Goal: Task Accomplishment & Management: Complete application form

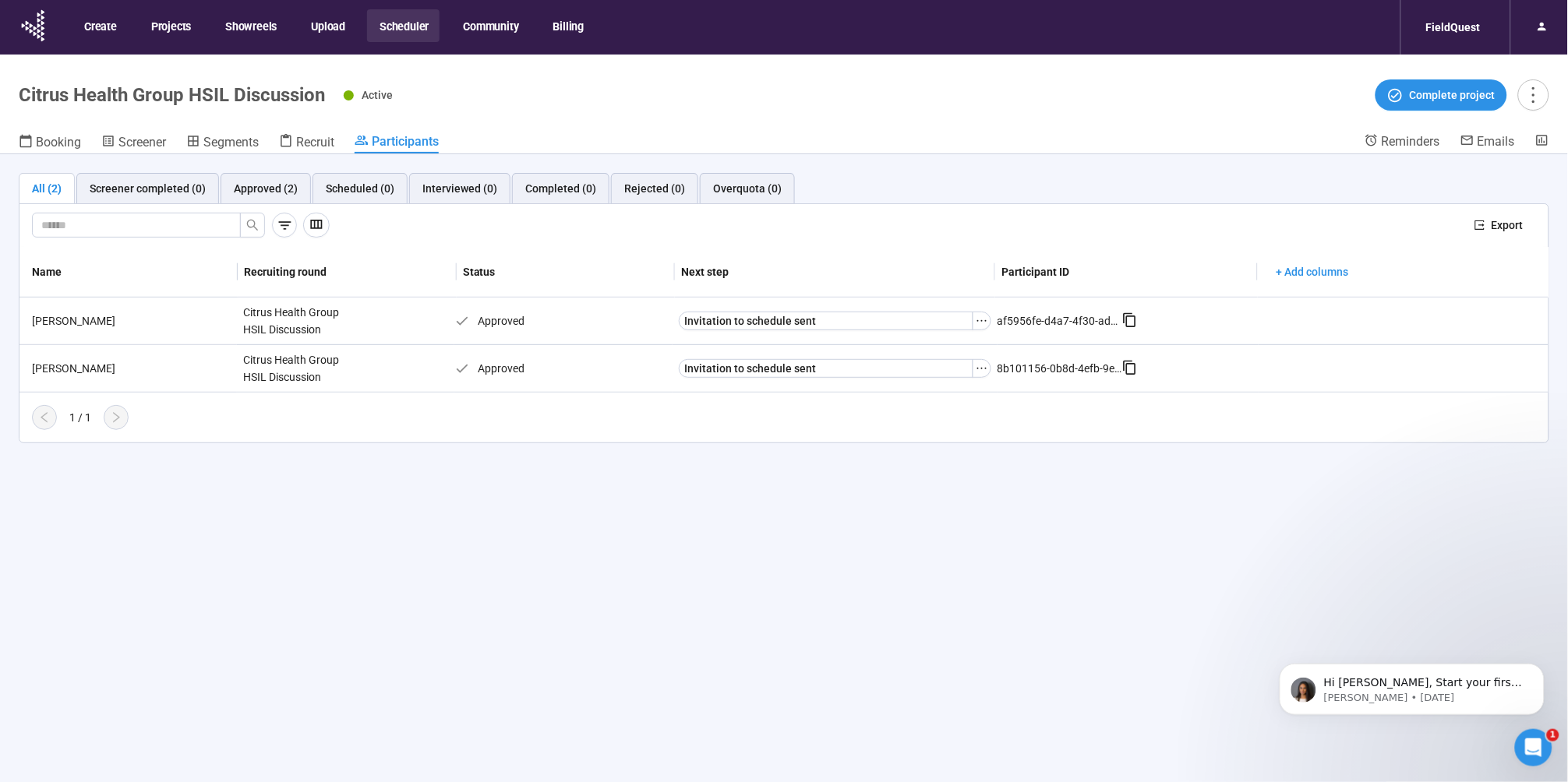
click at [408, 24] on button "Scheduler" at bounding box center [403, 26] width 72 height 33
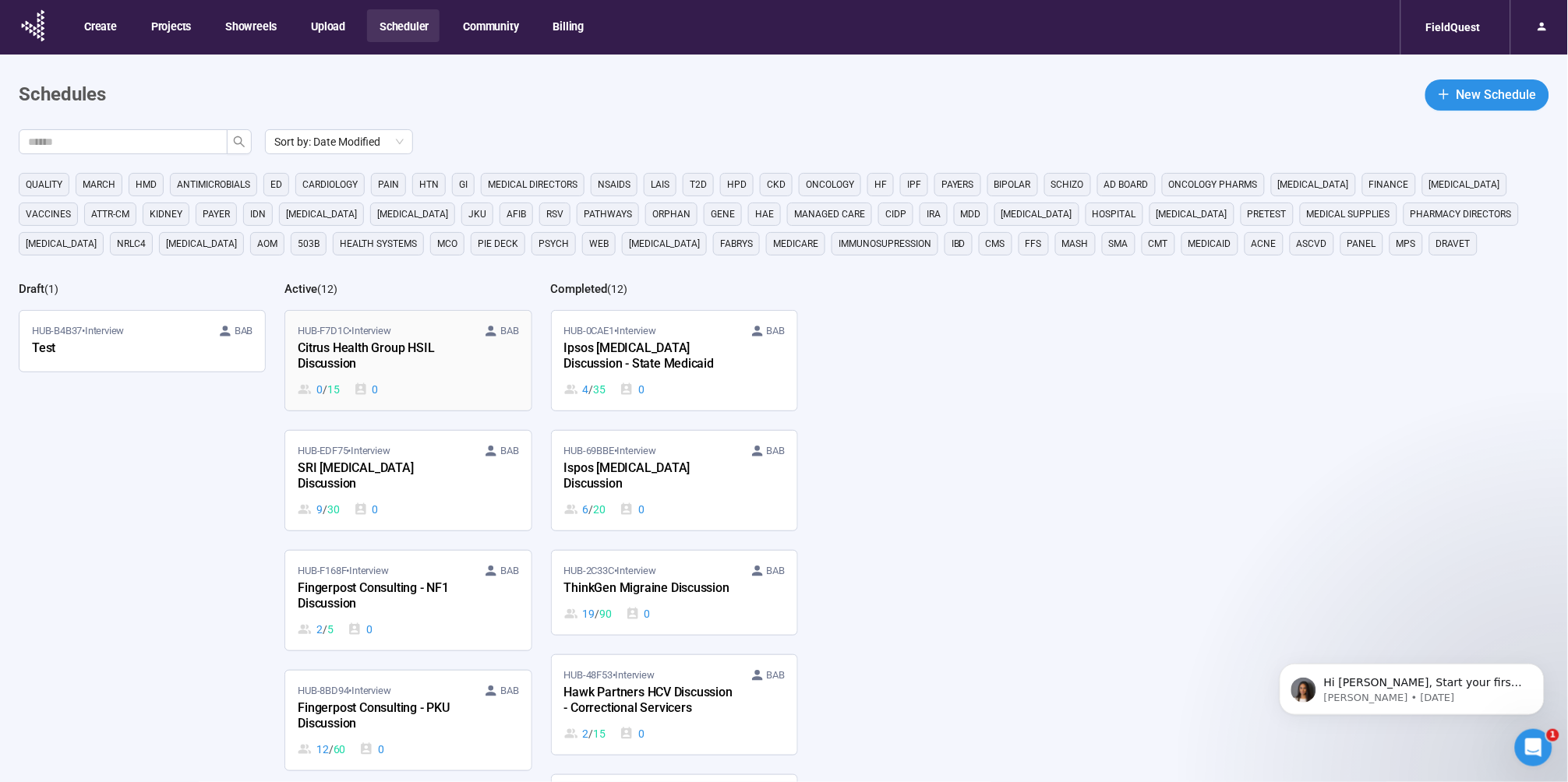
click at [384, 354] on div "Citrus Health Group HSIL Discussion" at bounding box center [383, 357] width 172 height 36
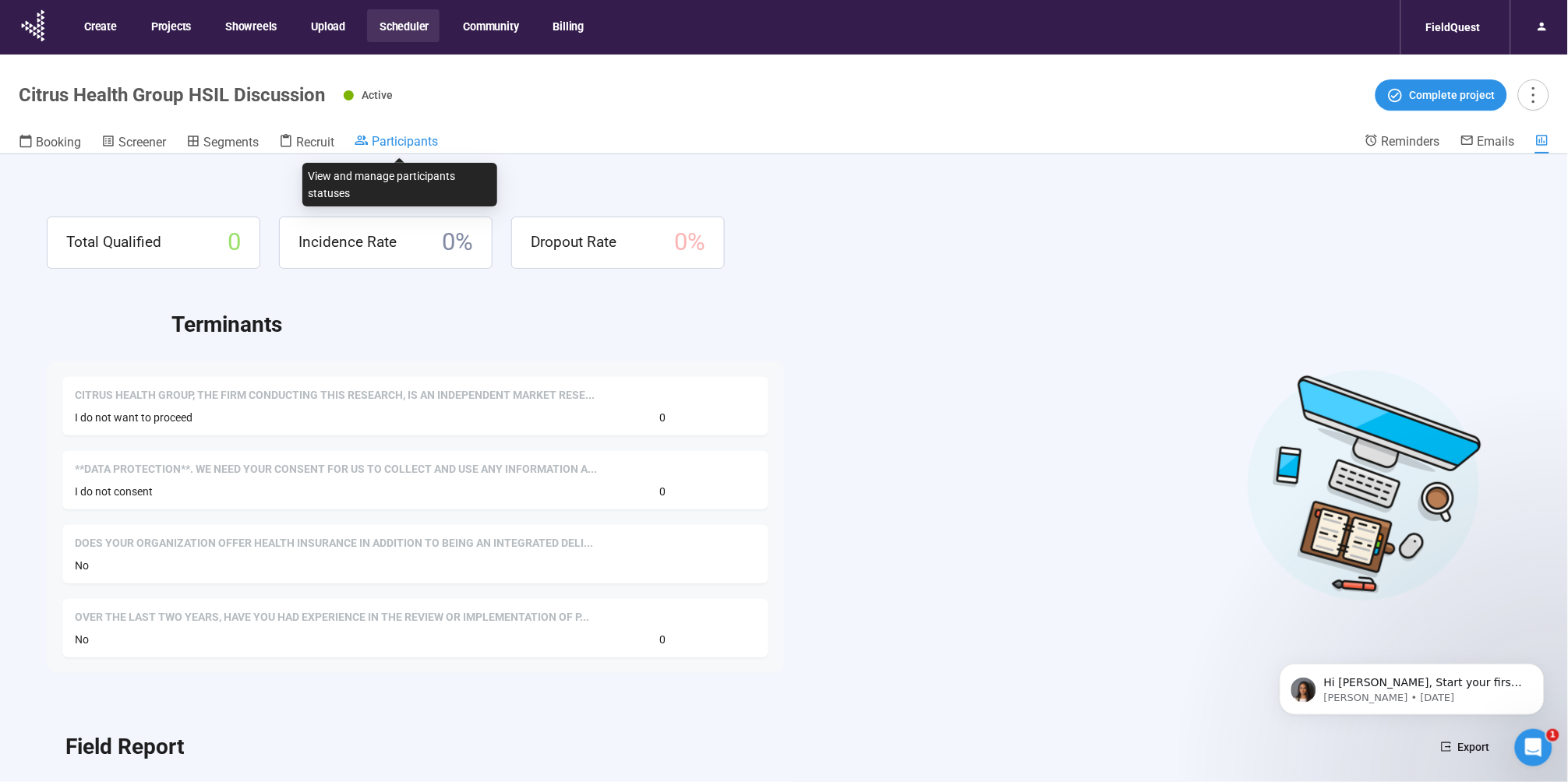
click at [385, 143] on span "Participants" at bounding box center [405, 141] width 66 height 15
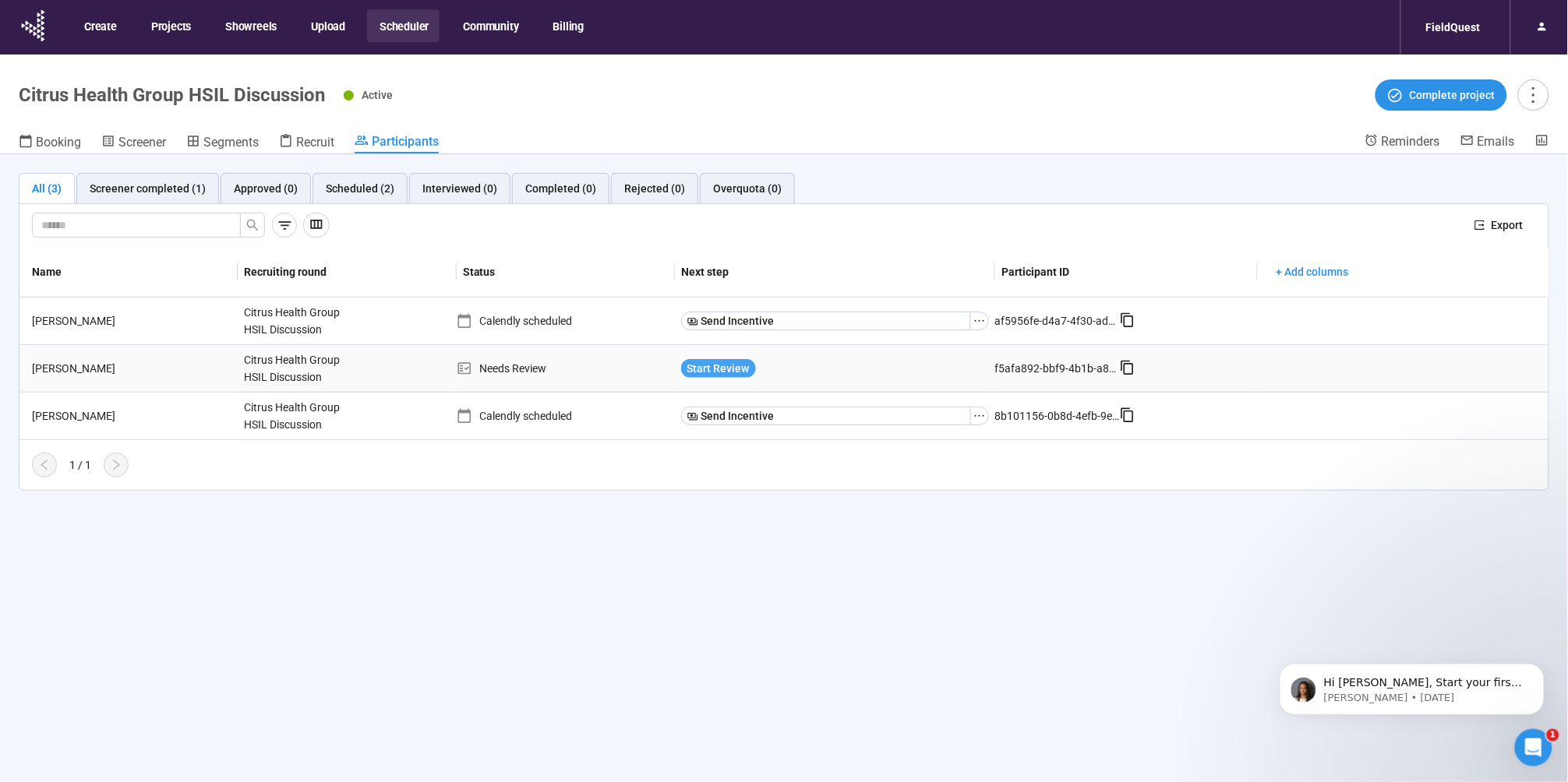
click at [706, 371] on span "Start Review" at bounding box center [719, 369] width 63 height 17
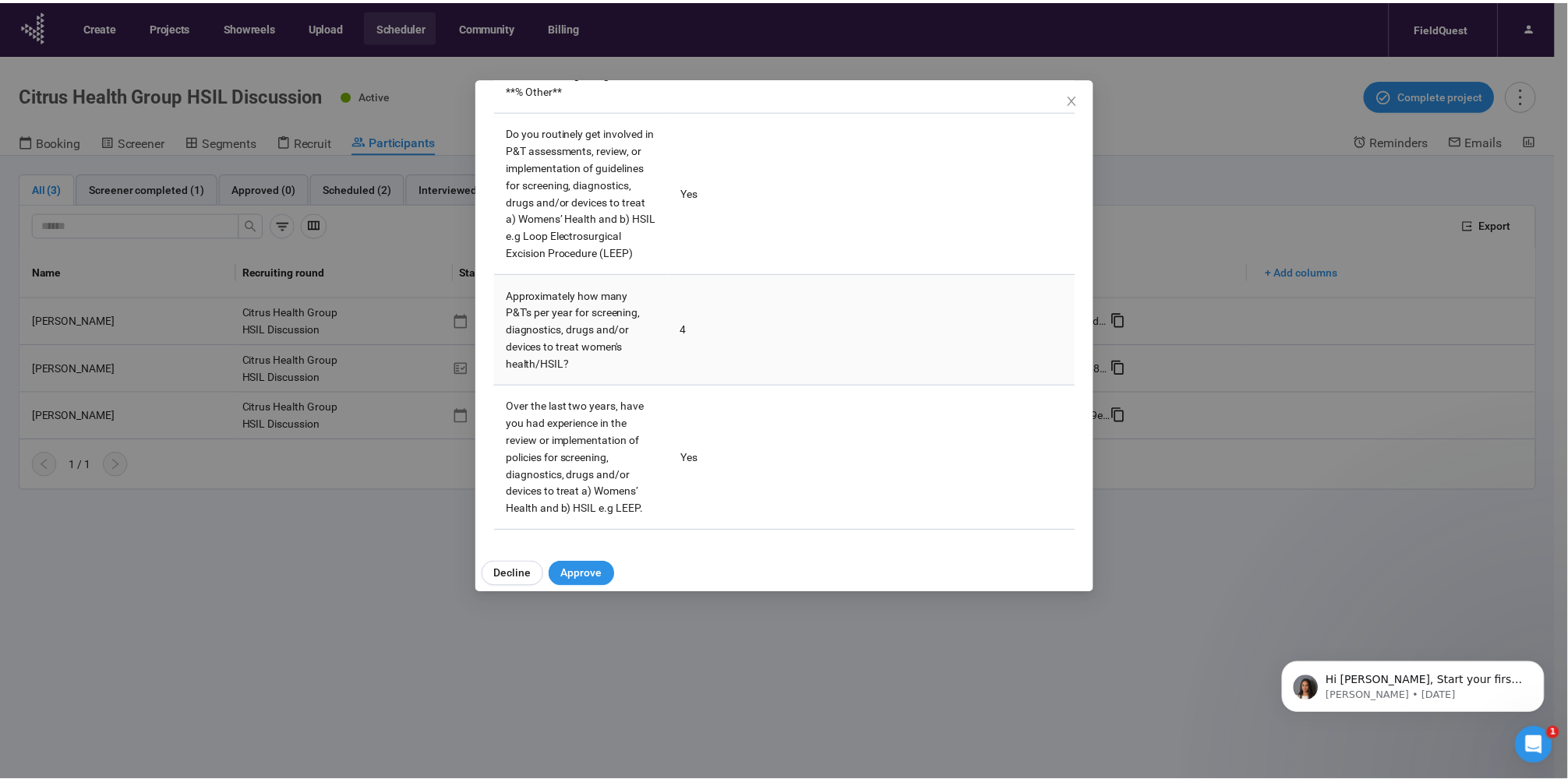
scroll to position [4320, 0]
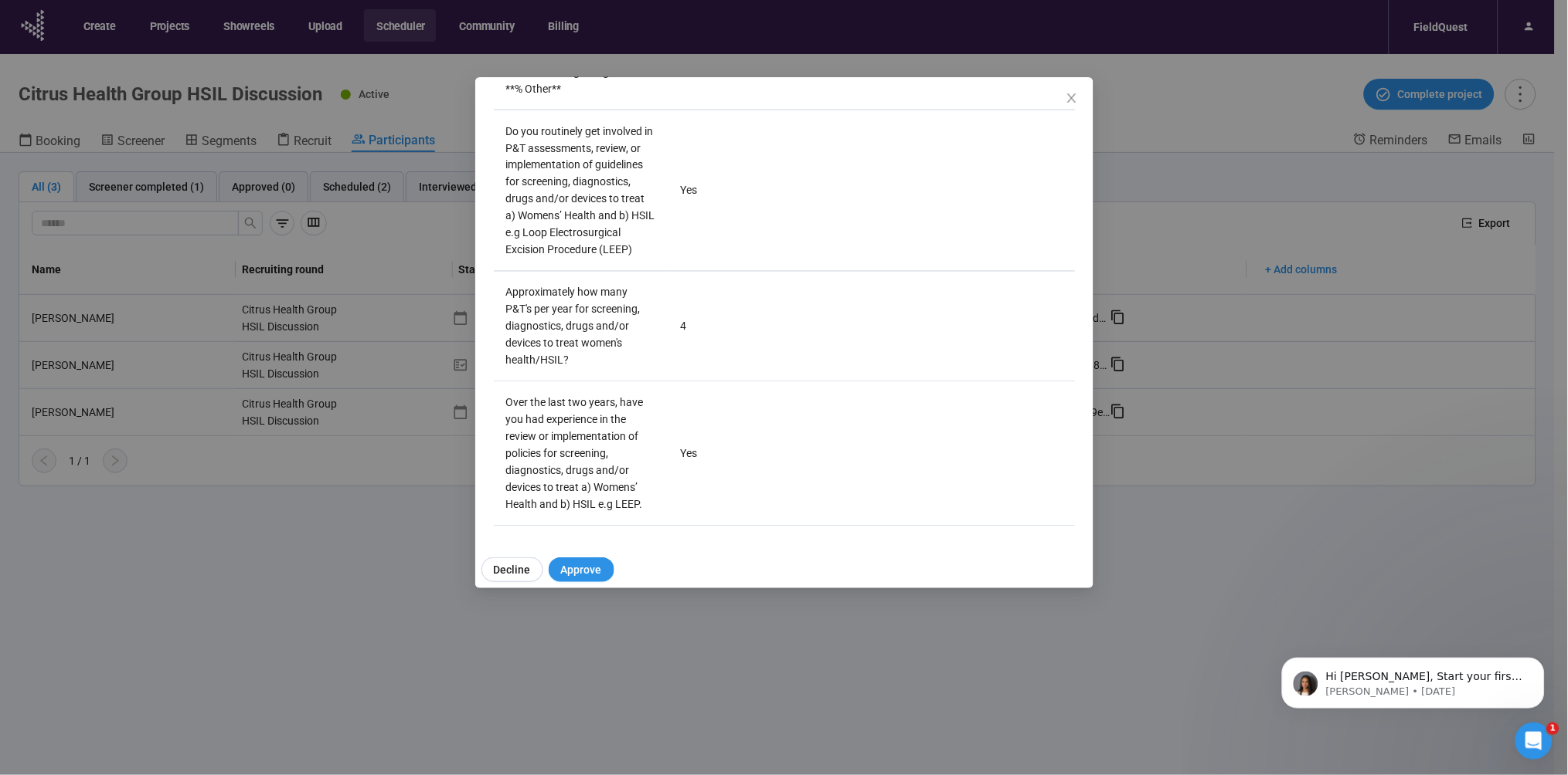
click at [207, 547] on div "[PERSON_NAME] Panelist notes Project notes Add notes, i.e. how the last intervi…" at bounding box center [784, 387] width 1568 height 775
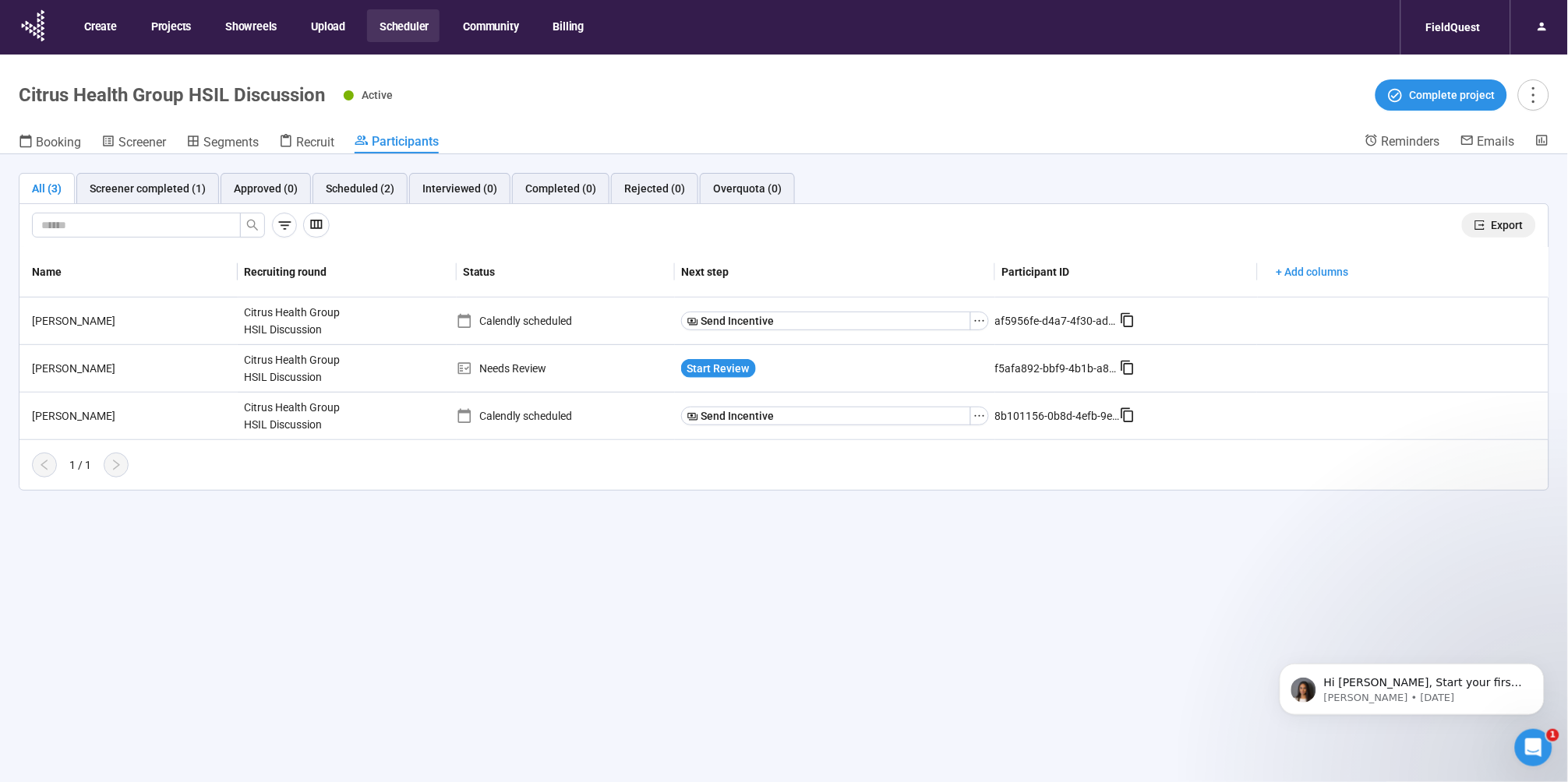
click at [1479, 230] on button "Export" at bounding box center [1499, 225] width 74 height 25
click at [301, 145] on span "Recruit" at bounding box center [316, 142] width 38 height 15
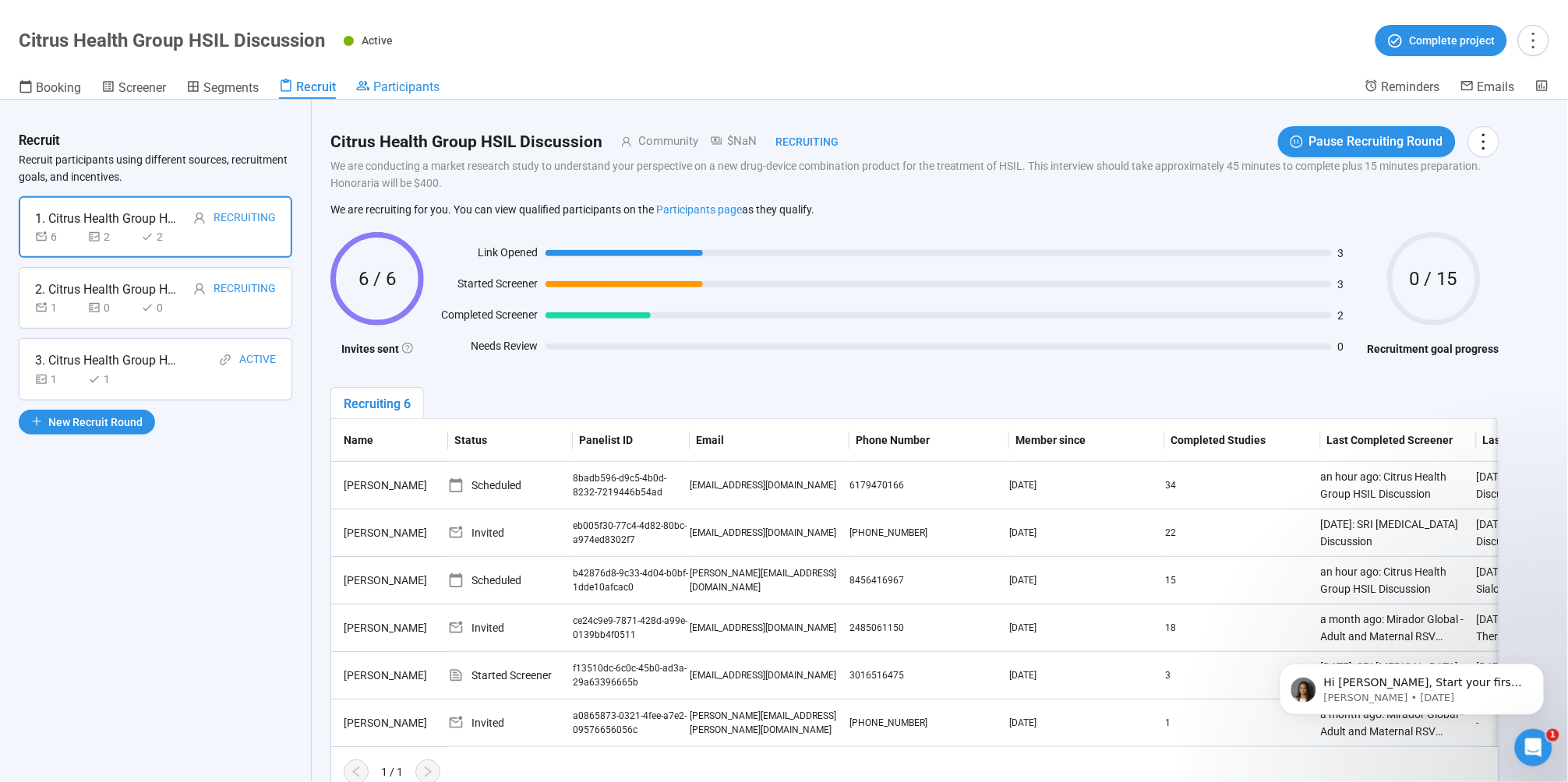
click at [382, 87] on span "Participants" at bounding box center [406, 86] width 66 height 15
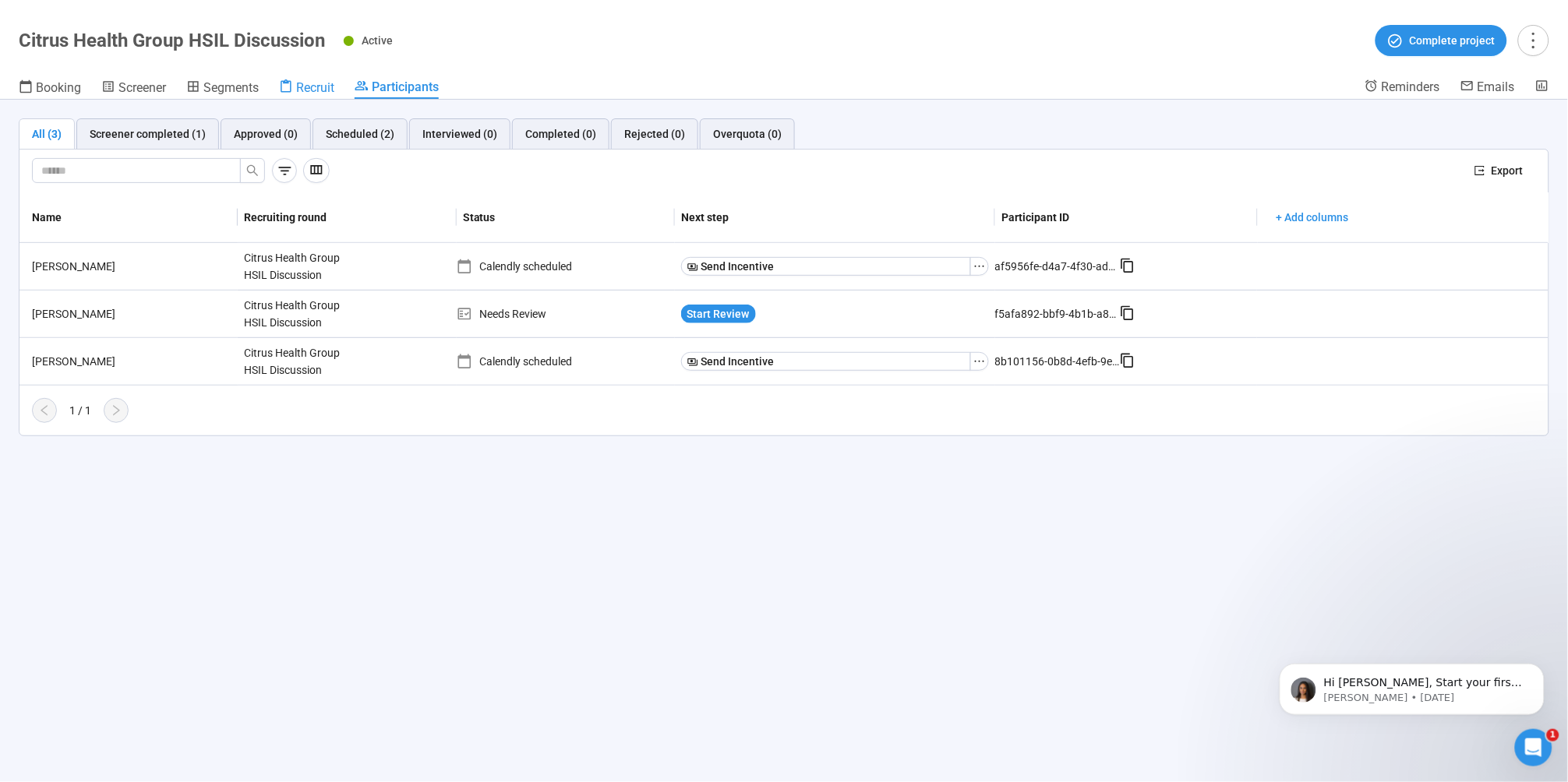
click at [324, 79] on div "Recruit" at bounding box center [306, 87] width 55 height 16
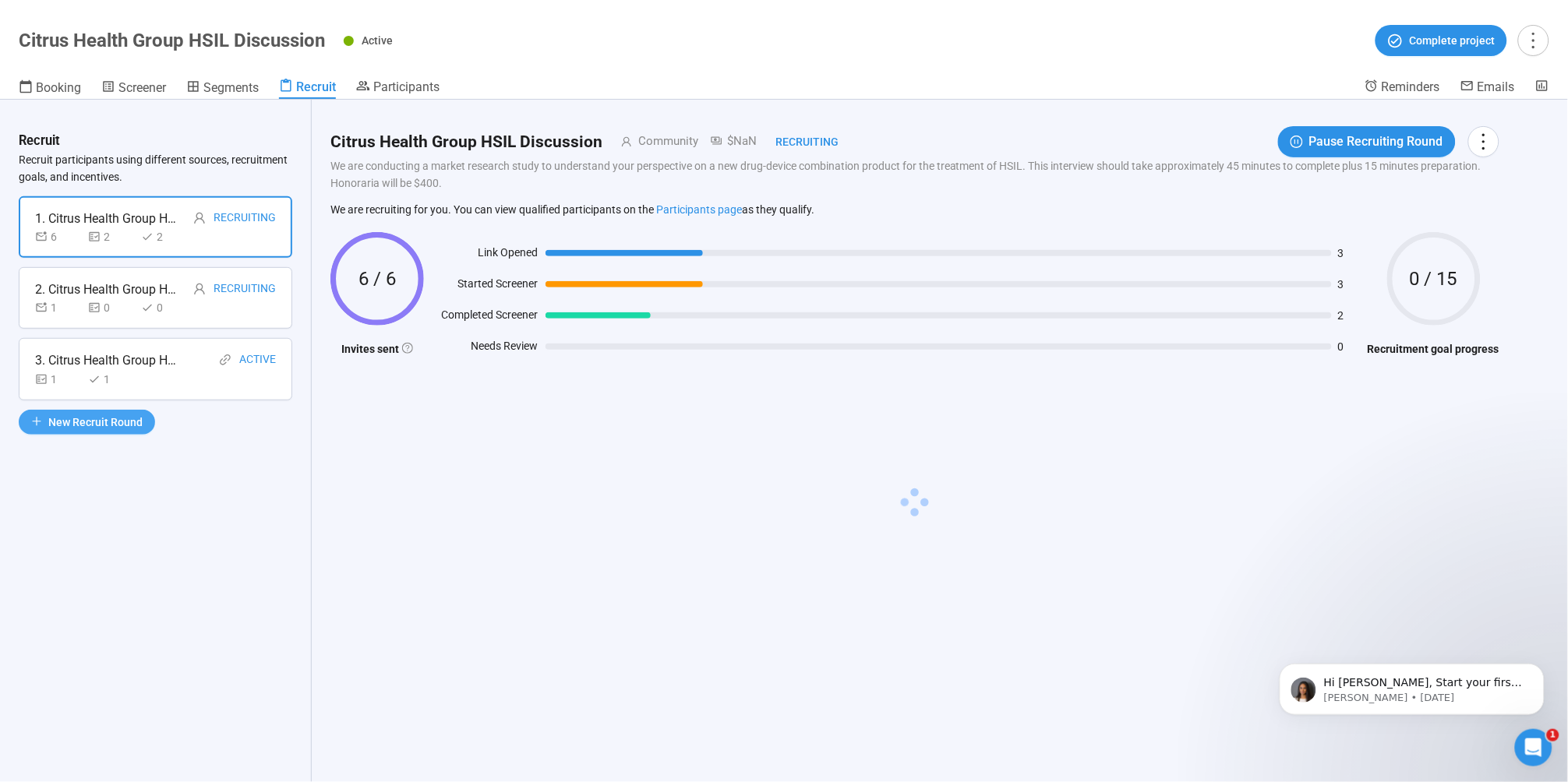
click at [106, 423] on span "New Recruit Round" at bounding box center [95, 423] width 94 height 17
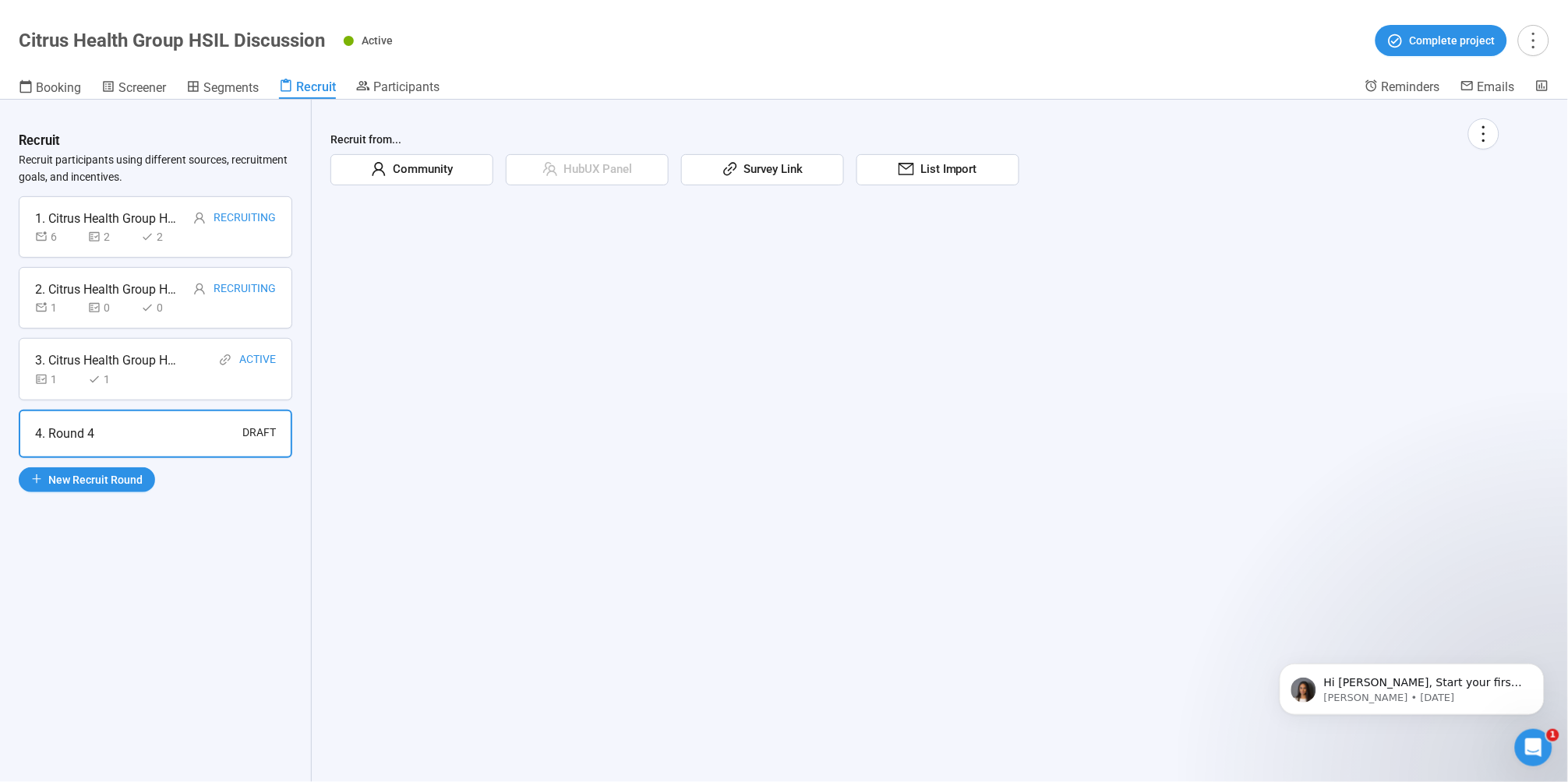
click at [447, 169] on span "Community" at bounding box center [419, 169] width 66 height 18
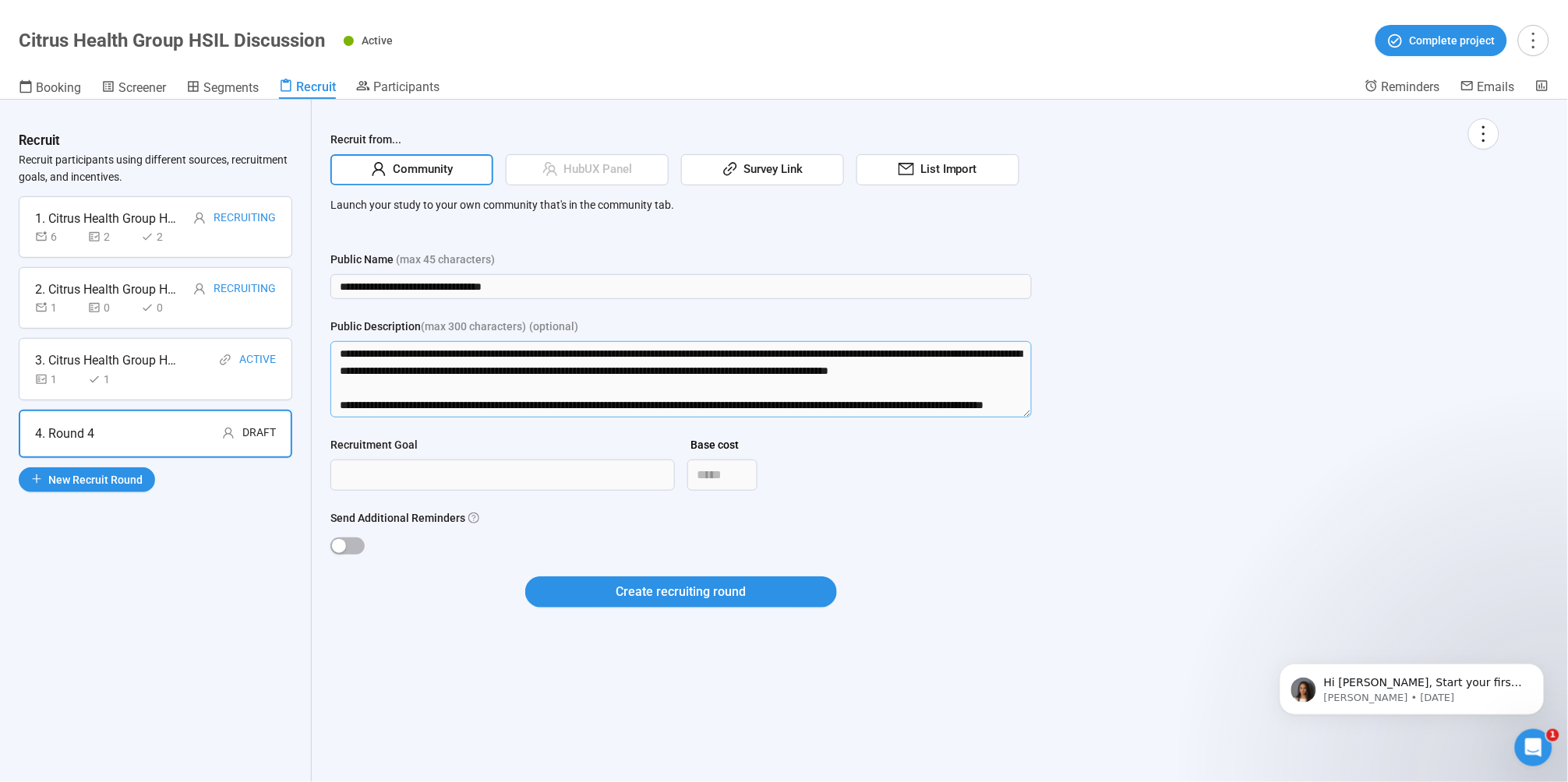
scroll to position [33, 0]
drag, startPoint x: 371, startPoint y: 395, endPoint x: 545, endPoint y: 446, distance: 181.3
click at [545, 446] on form "**********" at bounding box center [681, 439] width 701 height 376
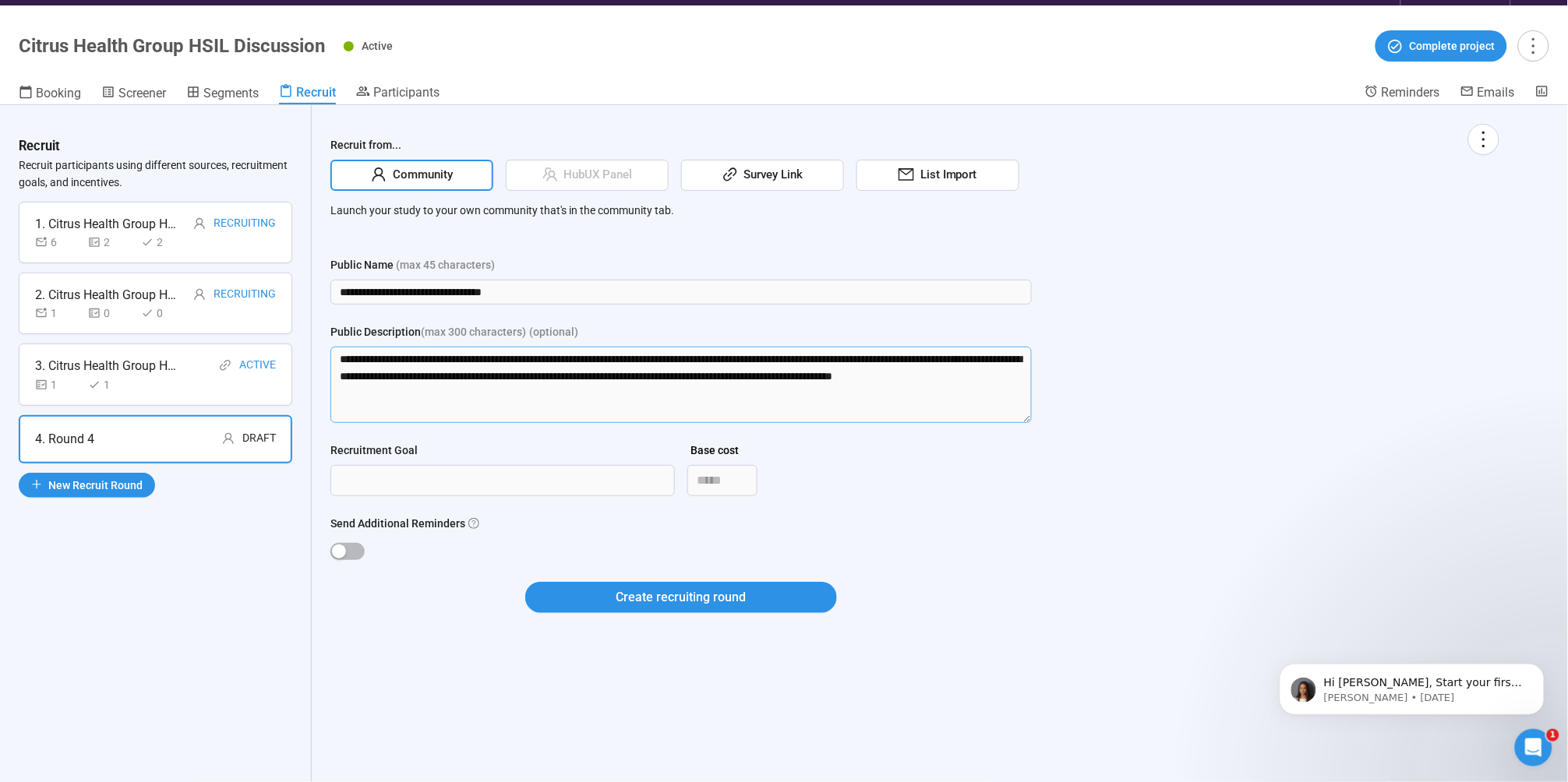
scroll to position [0, 0]
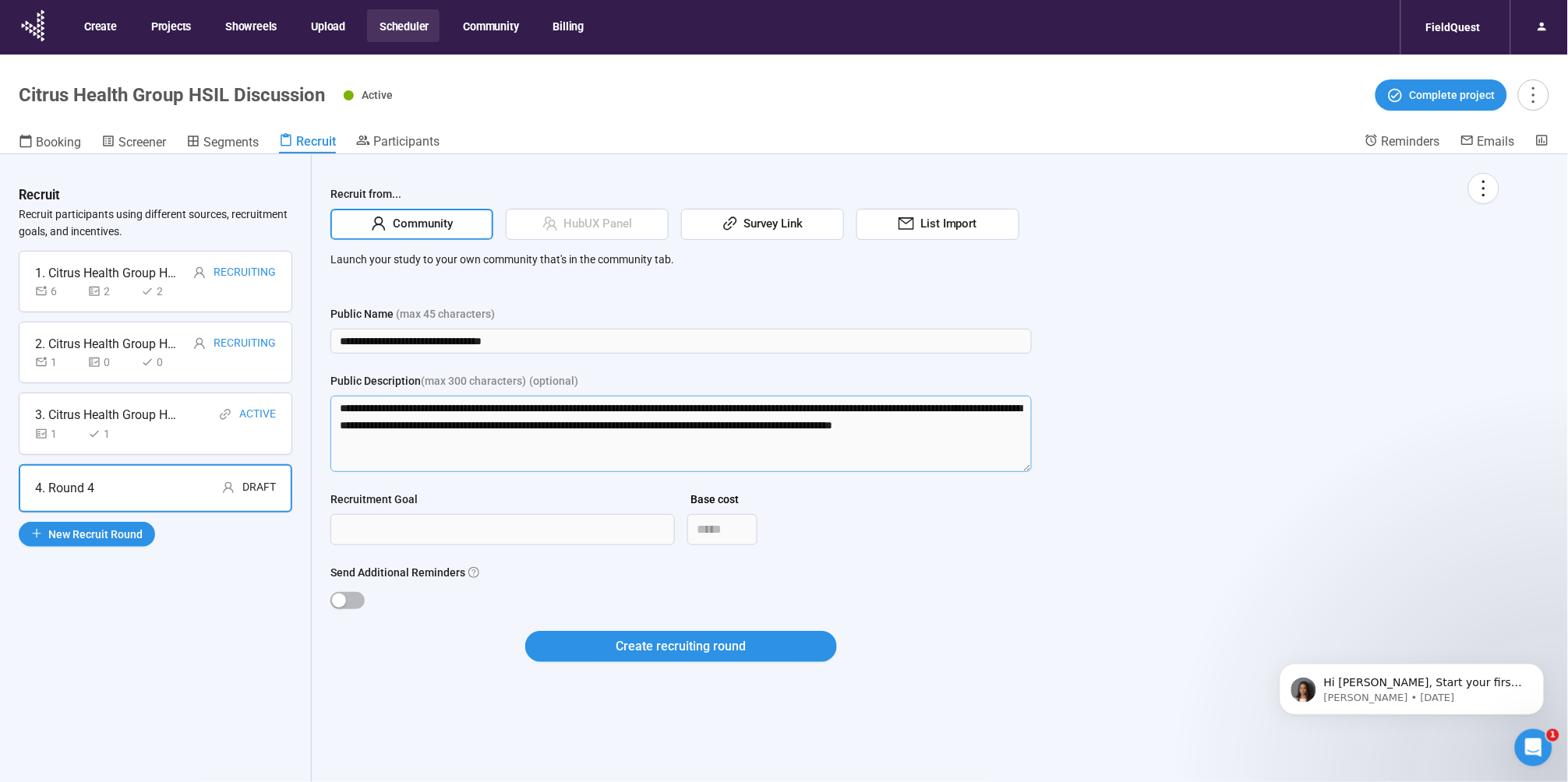
drag, startPoint x: 554, startPoint y: 406, endPoint x: 747, endPoint y: 408, distance: 193.0
click at [747, 408] on textarea "**********" at bounding box center [681, 434] width 701 height 77
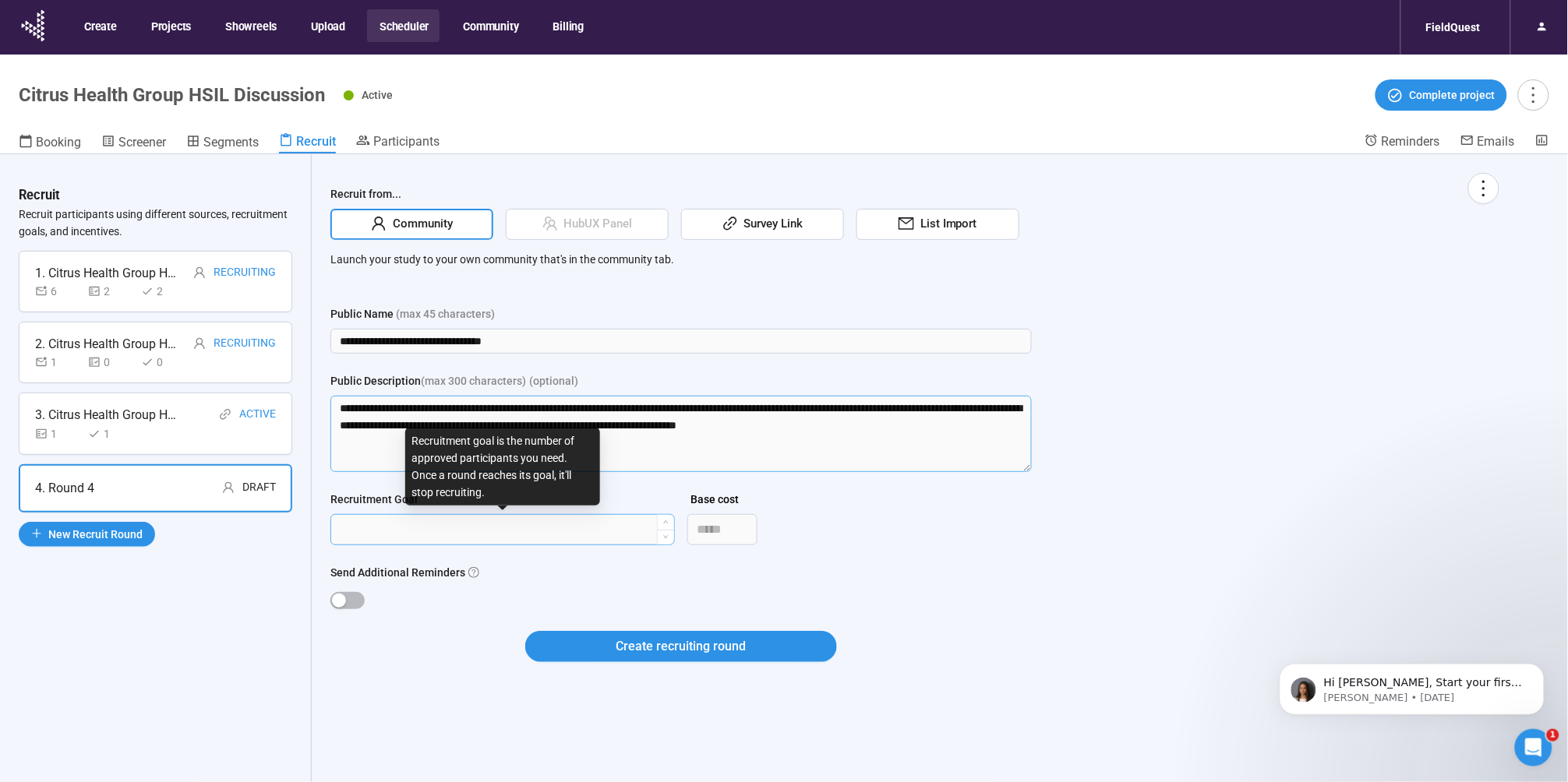
type textarea "**********"
click at [488, 528] on input "Recruitment Goal" at bounding box center [502, 530] width 343 height 30
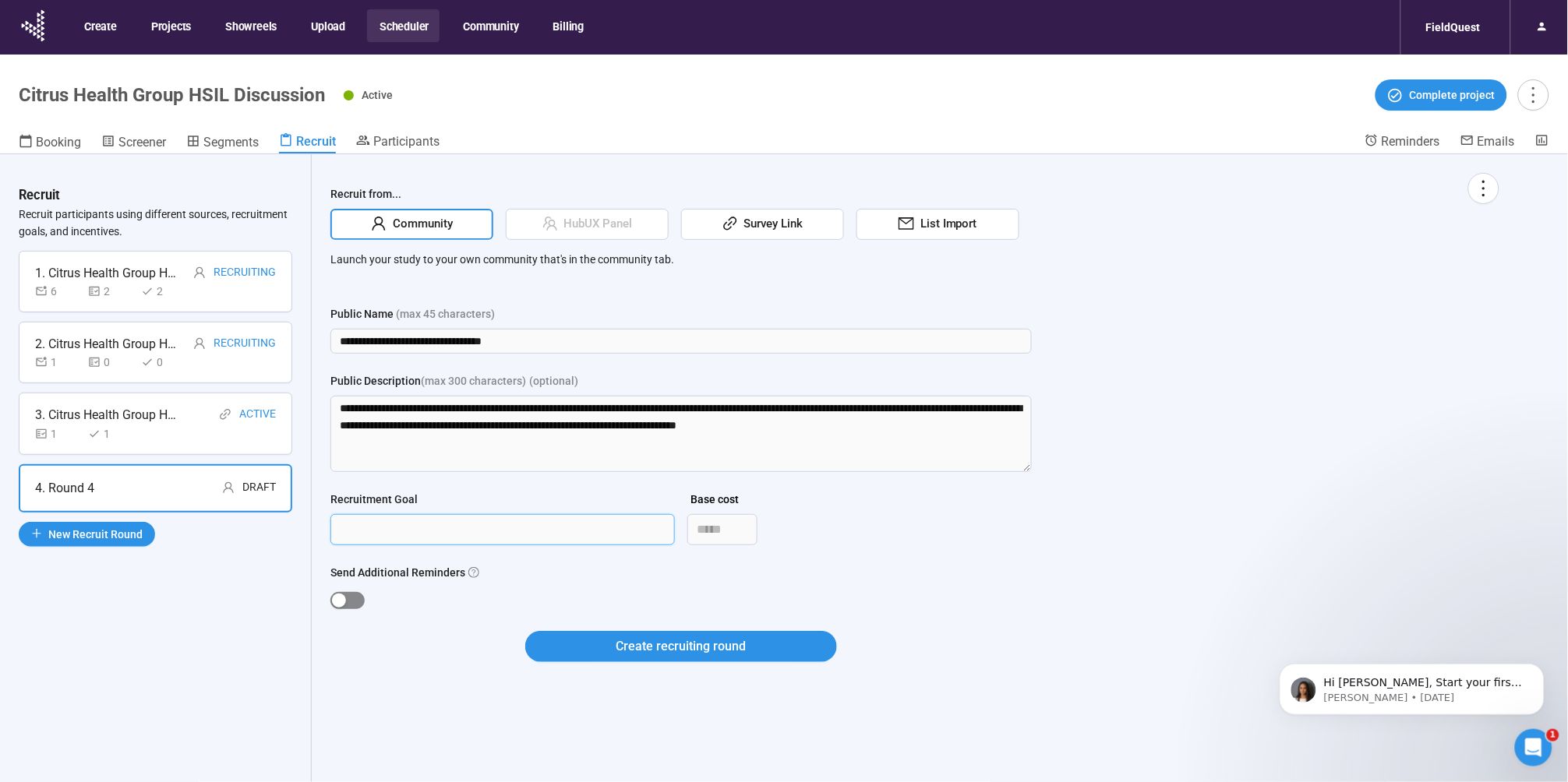
type input "*"
click at [339, 603] on div "button" at bounding box center [339, 601] width 14 height 14
click at [610, 649] on button "Create recruiting round" at bounding box center [681, 647] width 312 height 31
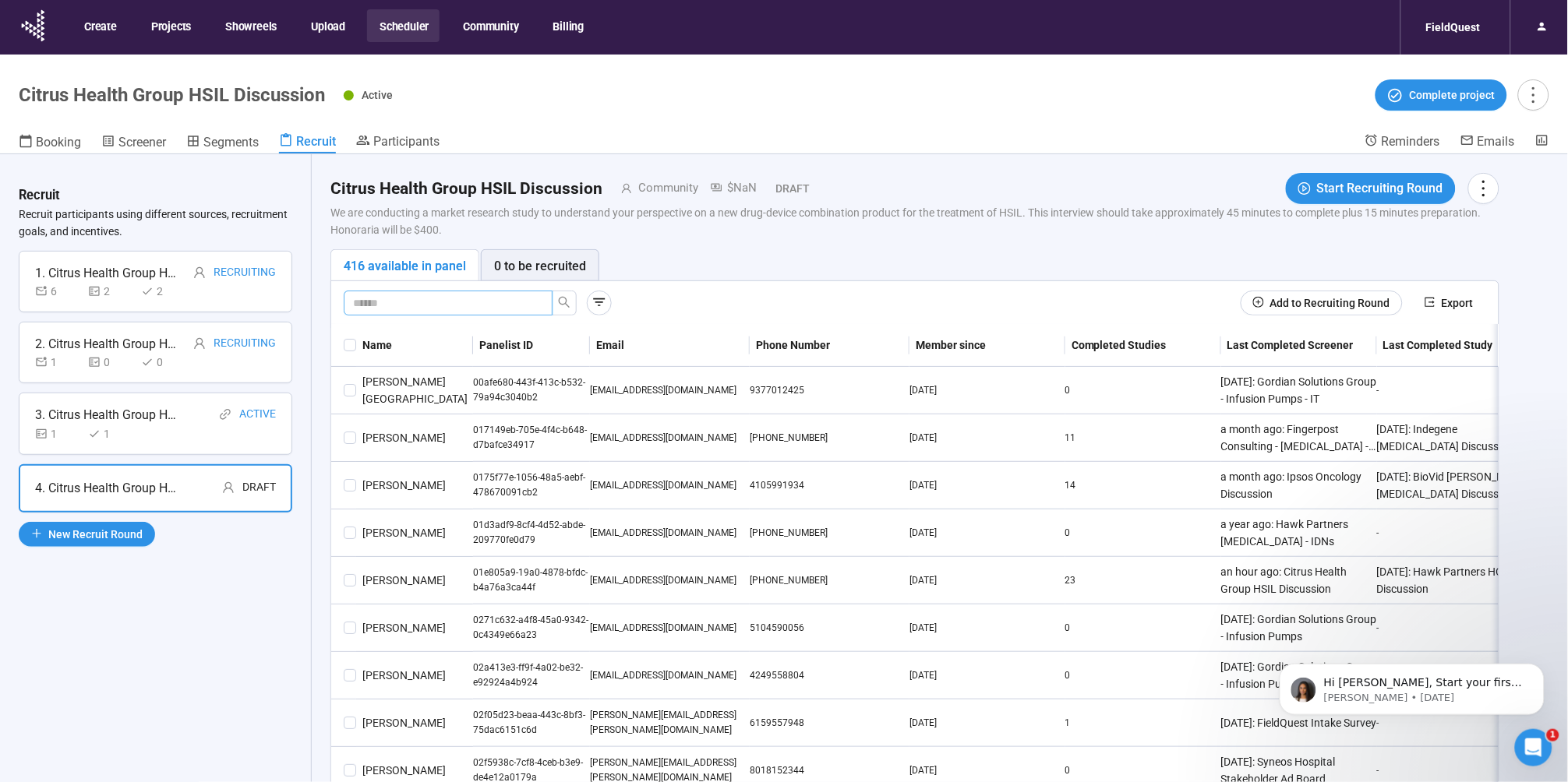
click at [409, 309] on input "text" at bounding box center [442, 303] width 178 height 17
type input "*****"
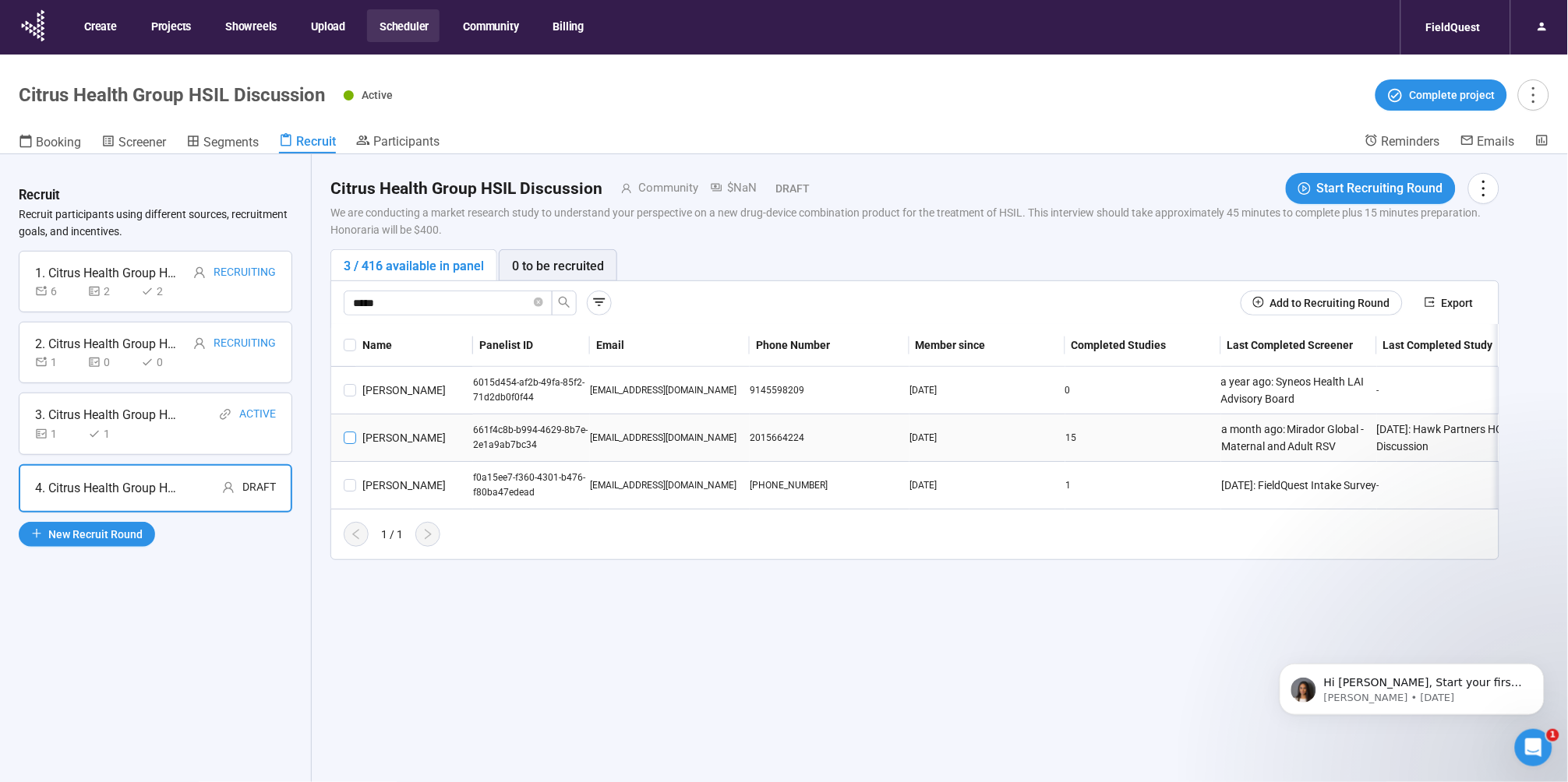
click at [345, 438] on span at bounding box center [350, 438] width 12 height 12
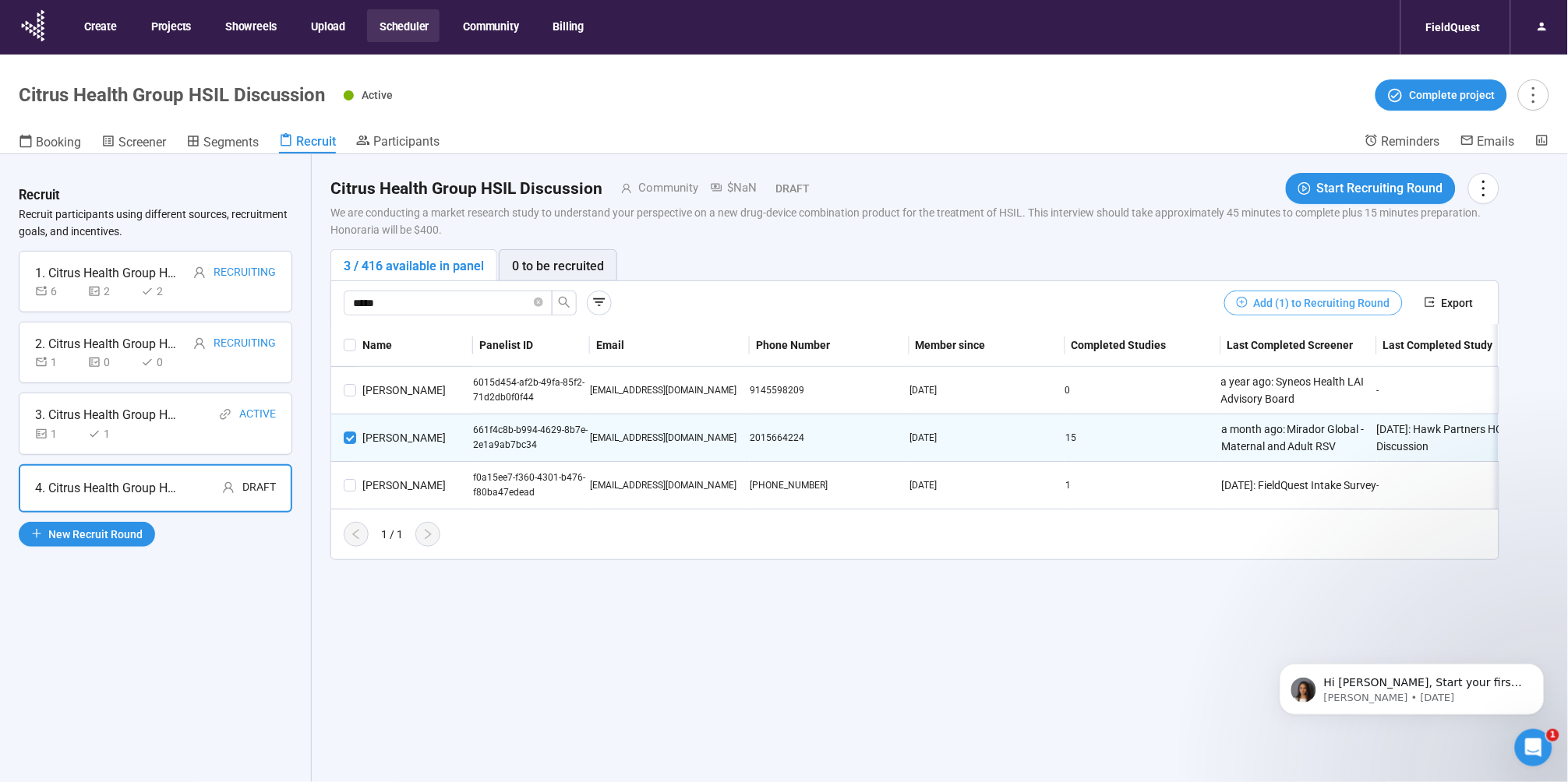
click at [1307, 299] on span "Add (1) to Recruiting Round" at bounding box center [1322, 303] width 136 height 17
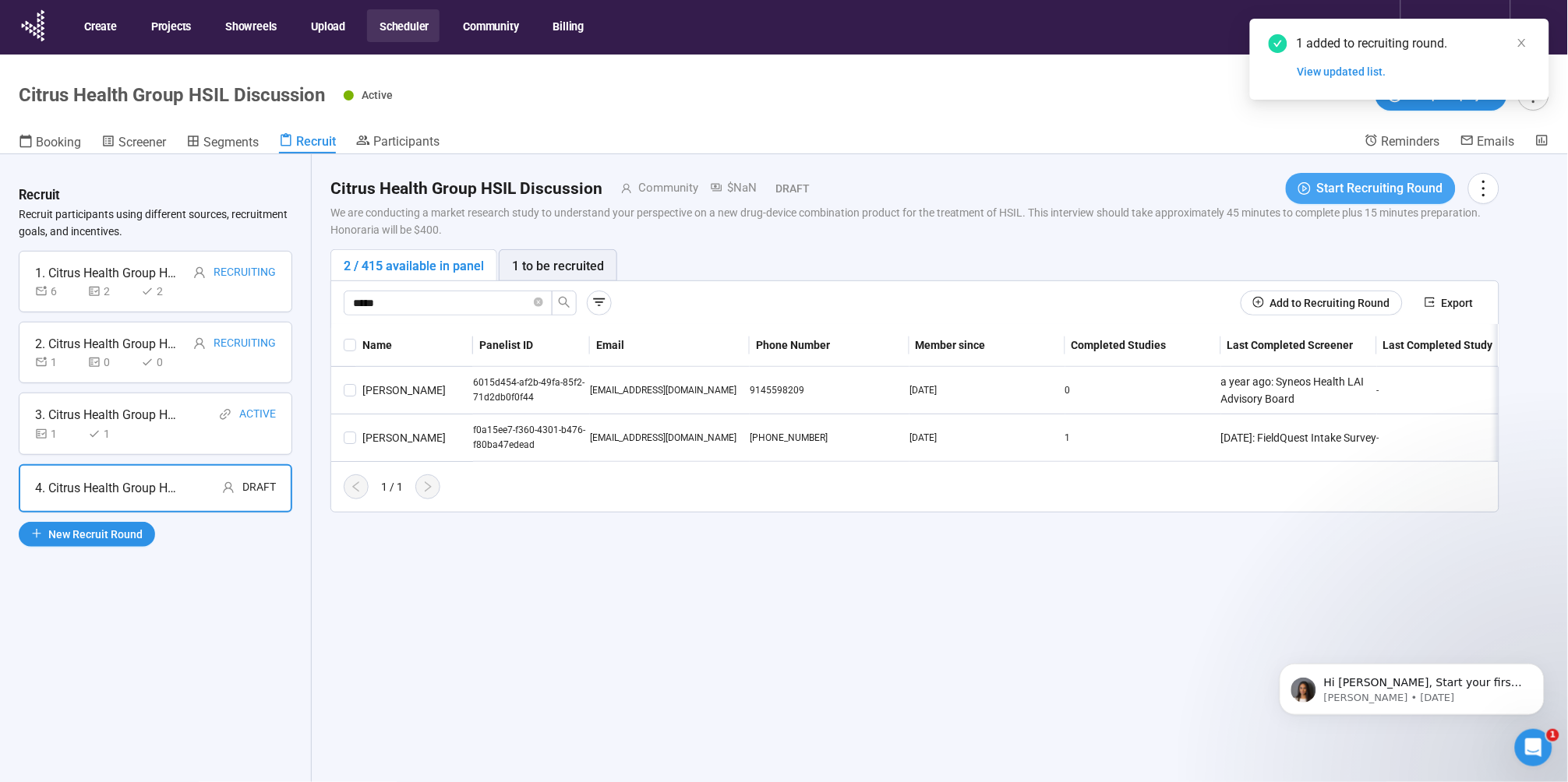
click at [1333, 185] on span "Start Recruiting Round" at bounding box center [1381, 188] width 126 height 19
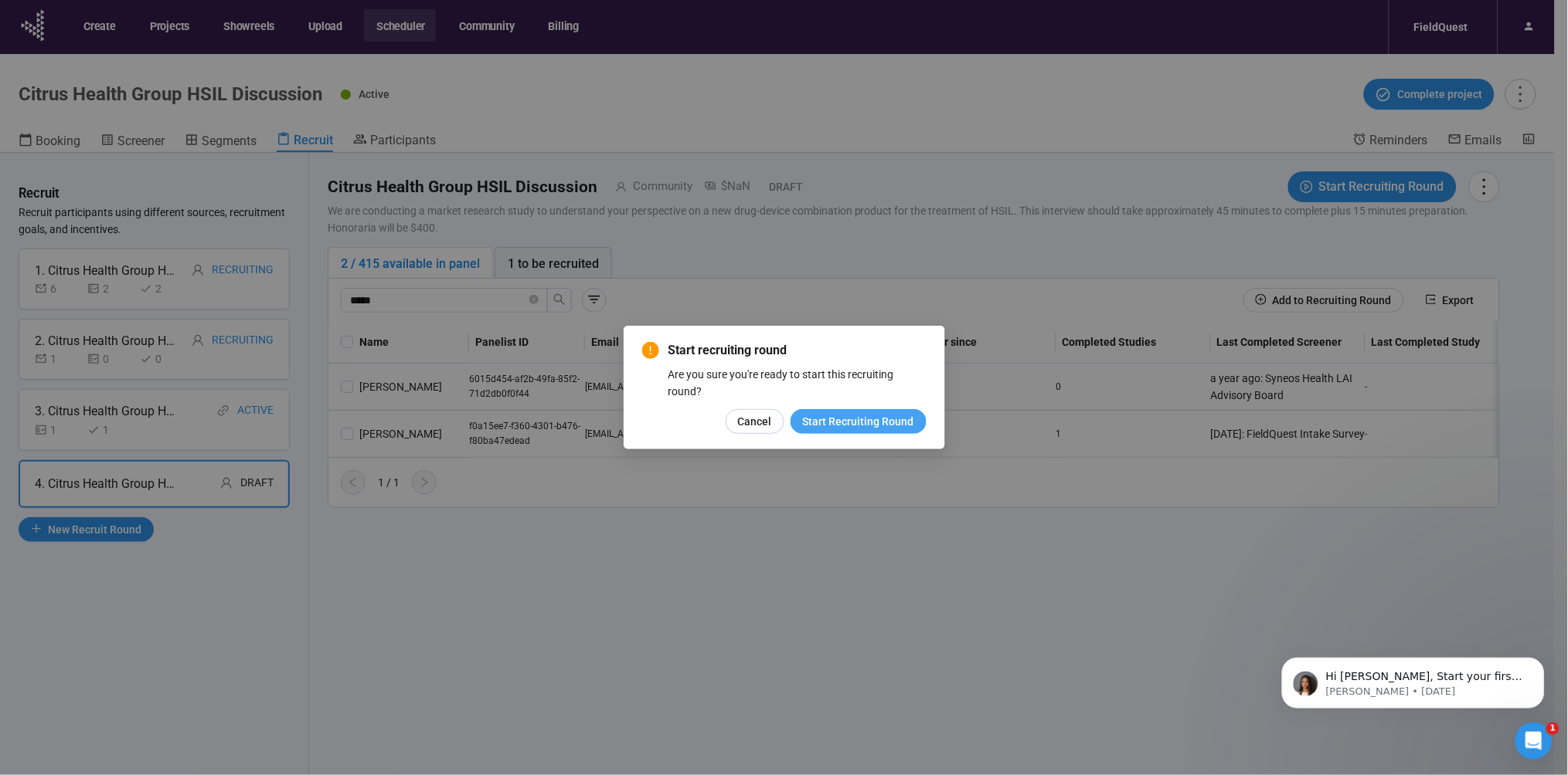
click at [863, 410] on button "Start Recruiting Round" at bounding box center [857, 422] width 136 height 25
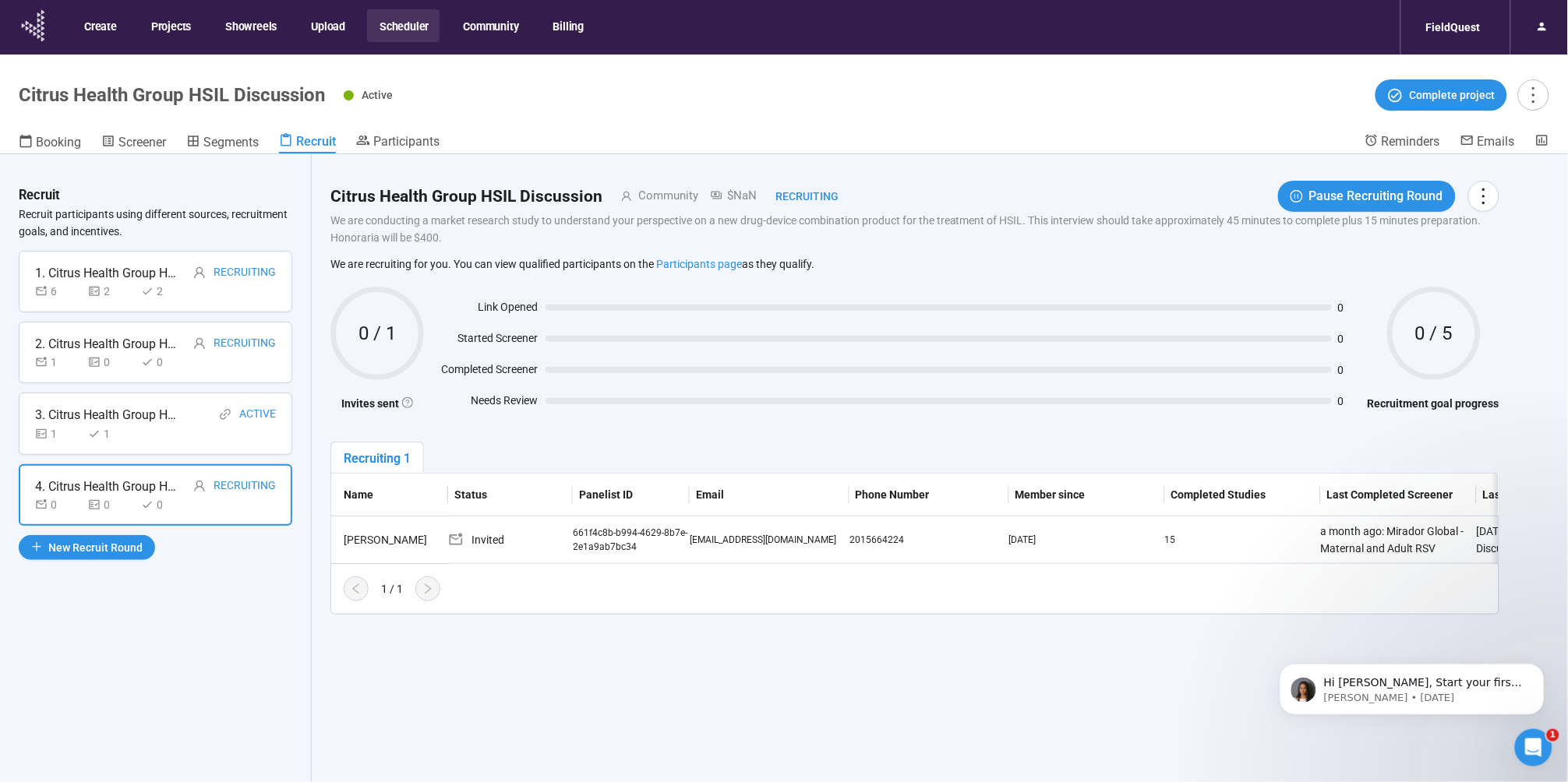
click at [37, 34] on icon at bounding box center [39, 36] width 3 height 4
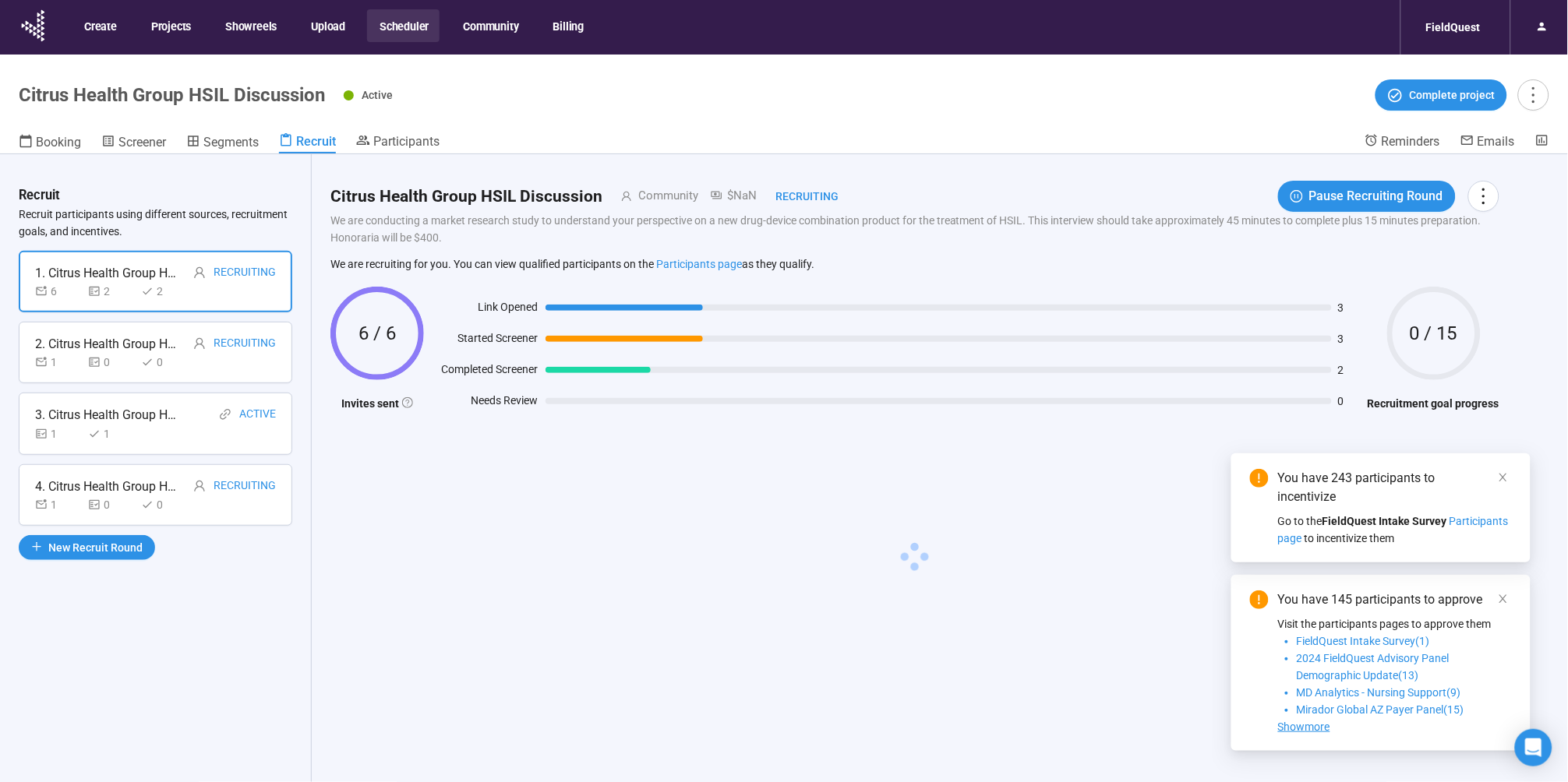
click at [403, 29] on button "Scheduler" at bounding box center [403, 26] width 72 height 33
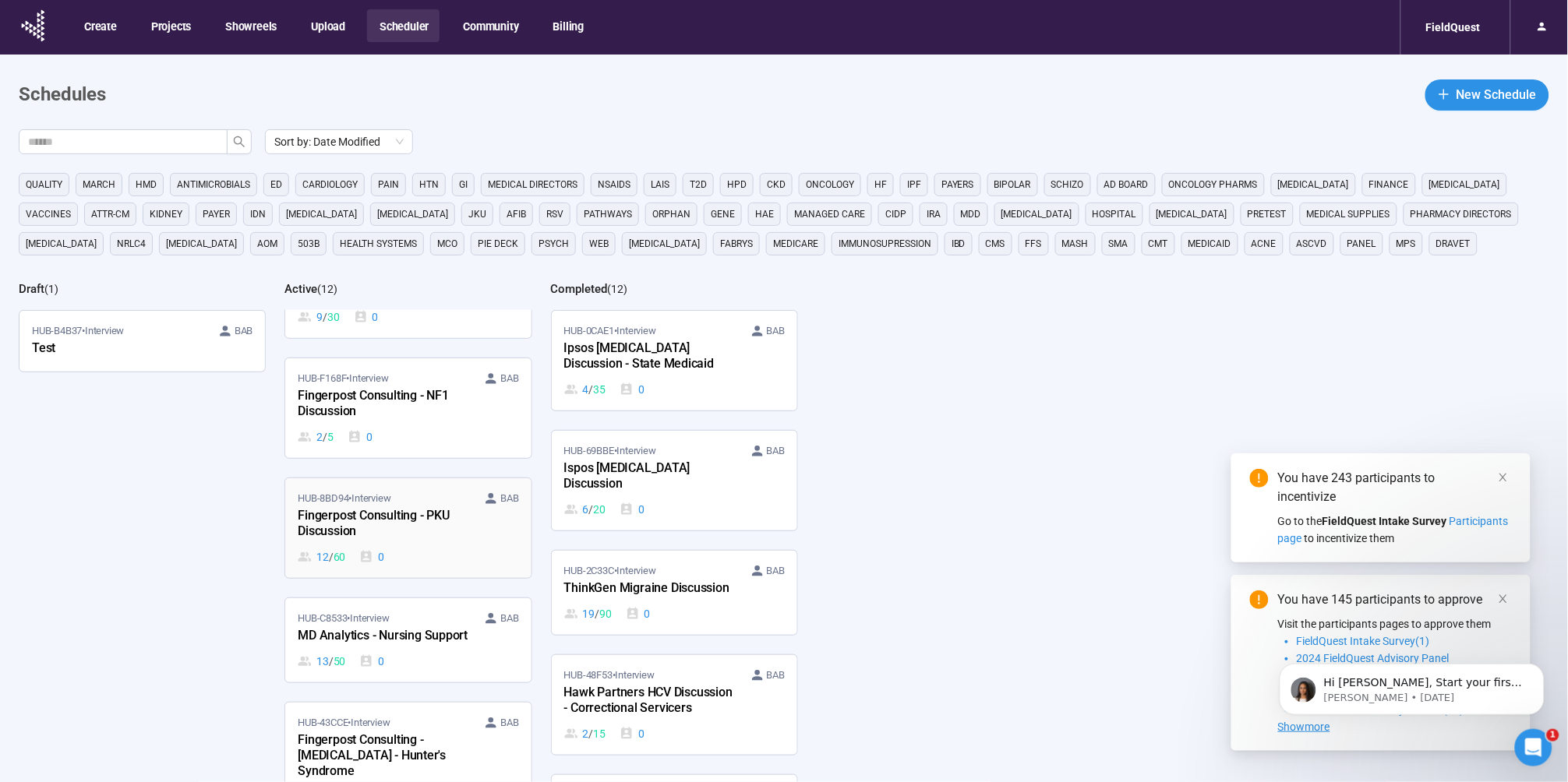
scroll to position [194, 0]
click at [406, 624] on div "MD Analytics - Nursing Support" at bounding box center [383, 634] width 172 height 20
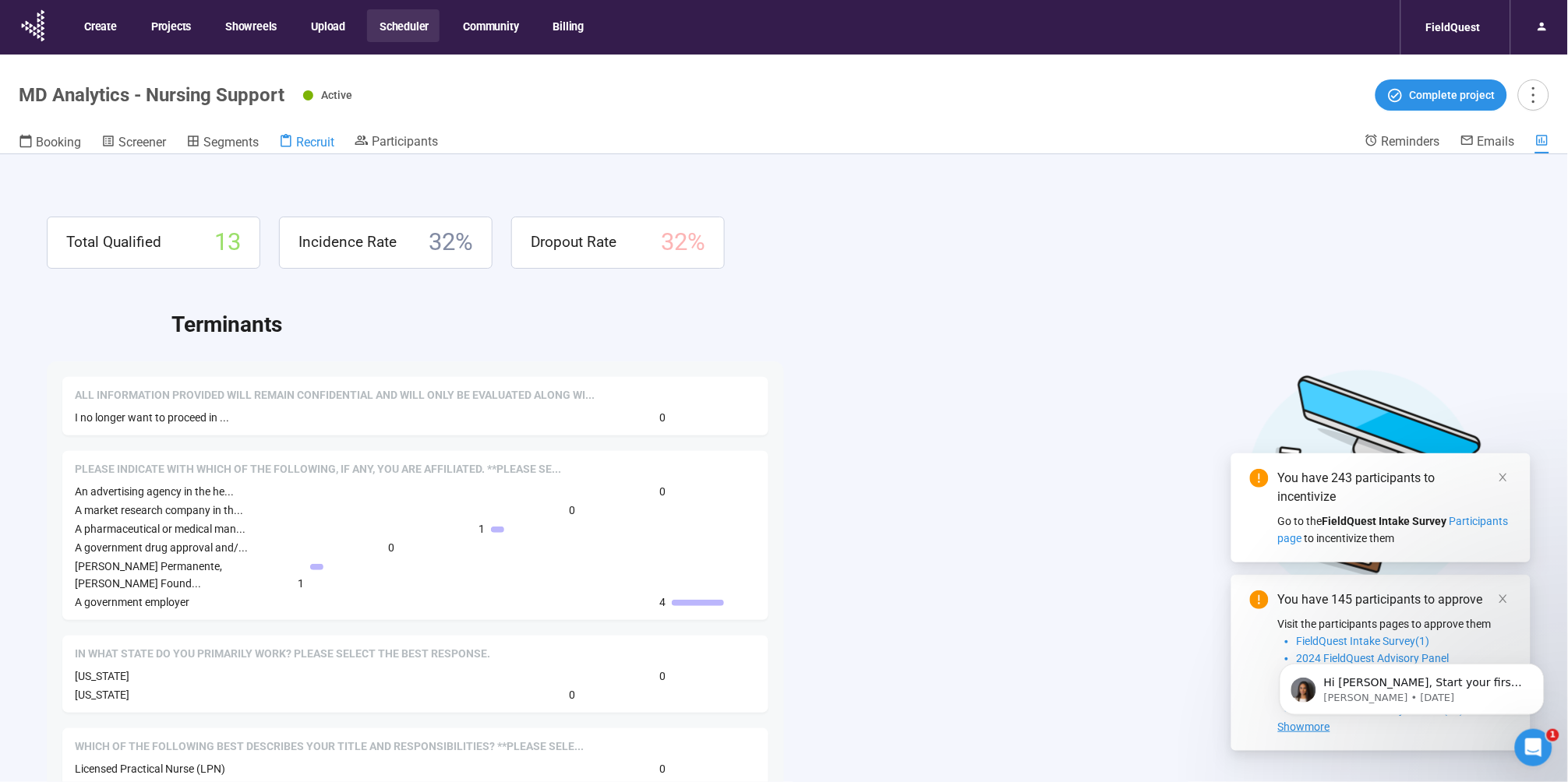
click at [327, 139] on span "Recruit" at bounding box center [316, 142] width 38 height 15
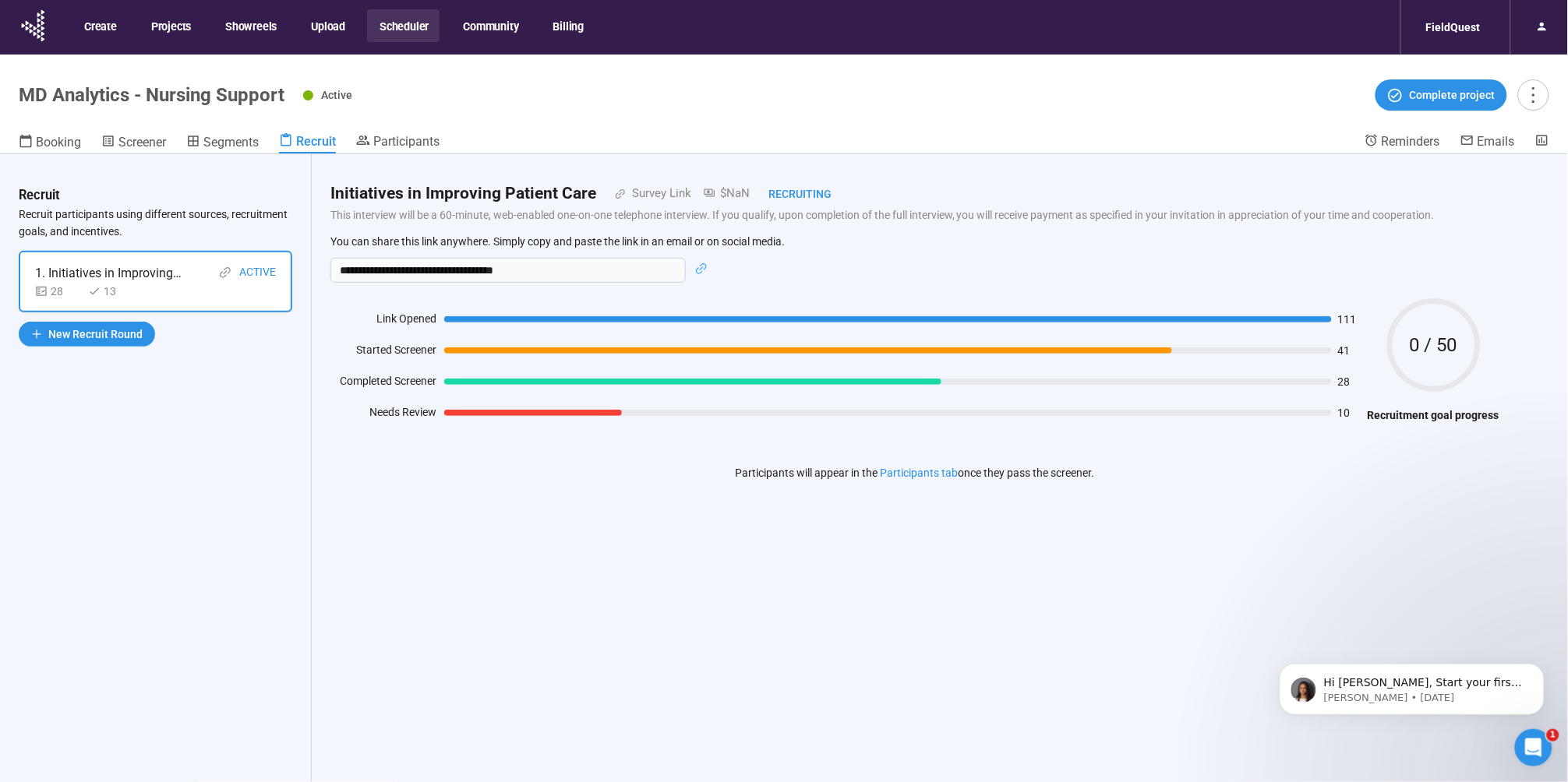
click at [412, 25] on button "Scheduler" at bounding box center [403, 26] width 72 height 33
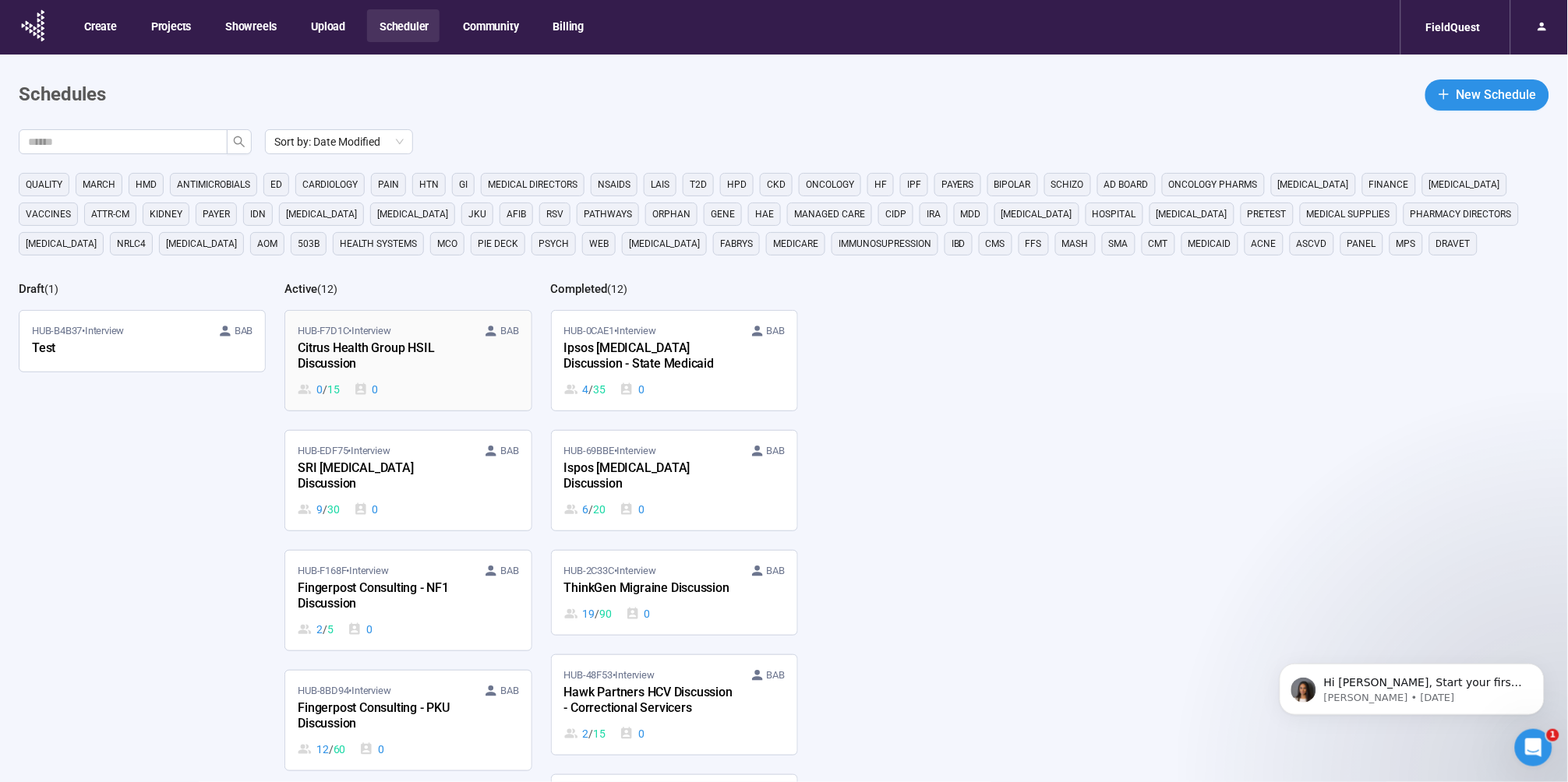
click at [401, 357] on div "Citrus Health Group HSIL Discussion" at bounding box center [383, 357] width 172 height 36
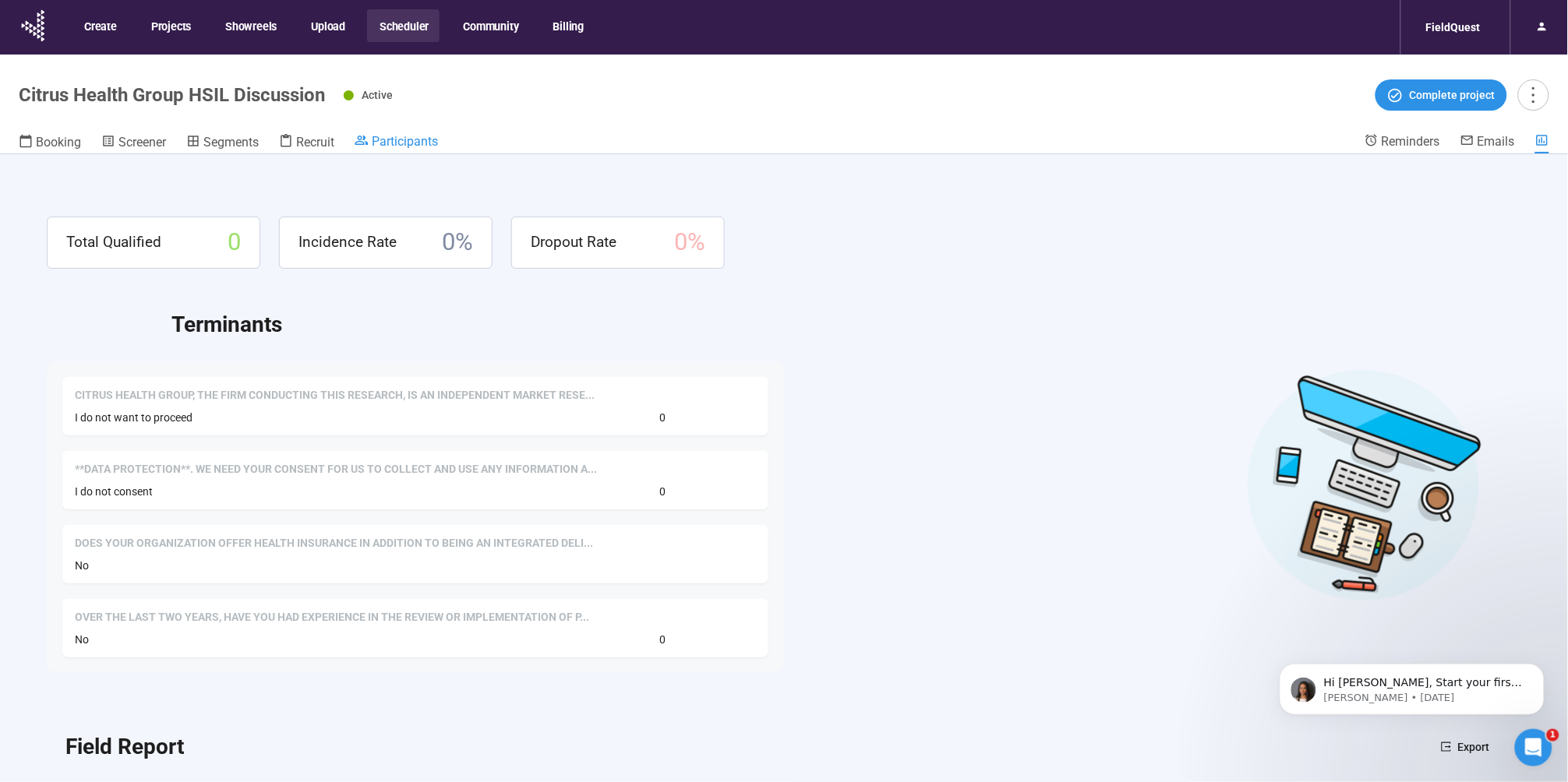
click at [396, 139] on span "Participants" at bounding box center [405, 141] width 66 height 15
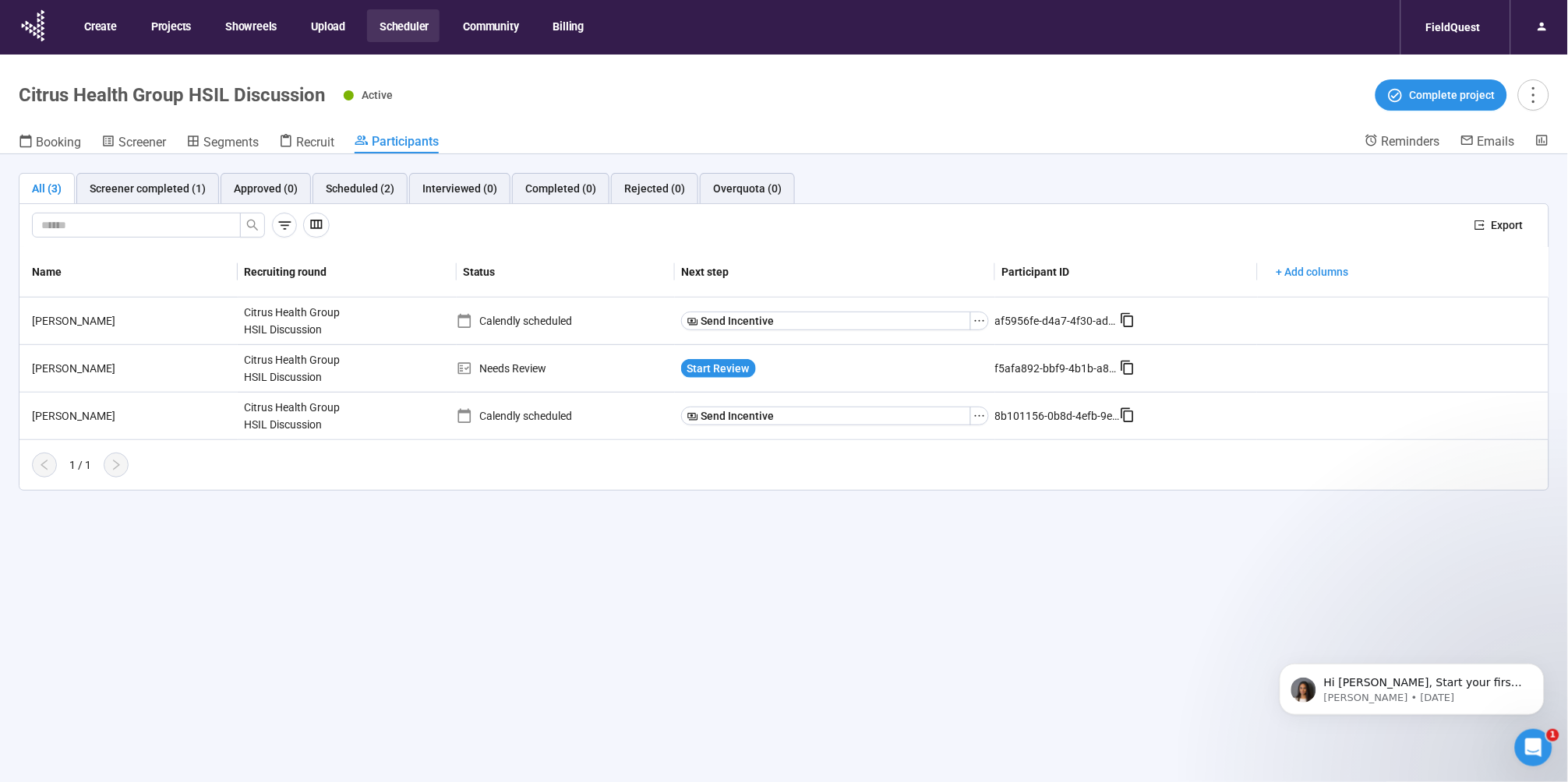
click at [255, 615] on div "All (3) Screener completed (1) Approved (0) Scheduled (2) Interviewed (0) Compl…" at bounding box center [784, 495] width 1568 height 683
